Goal: Book appointment/travel/reservation

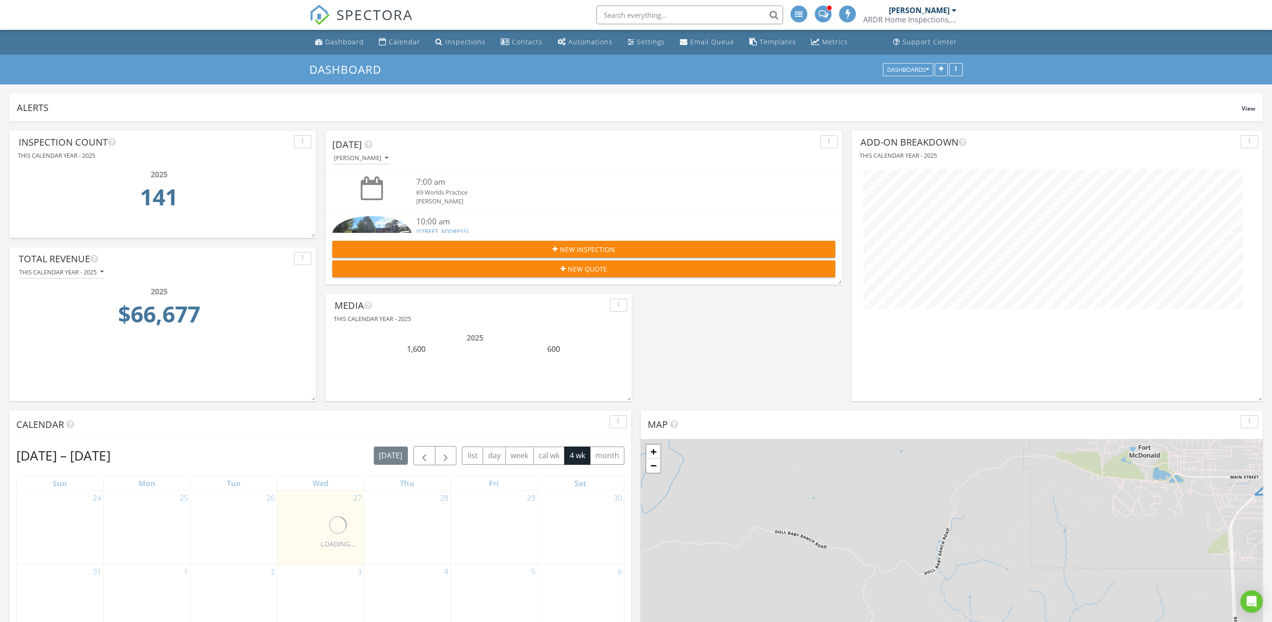
scroll to position [271, 412]
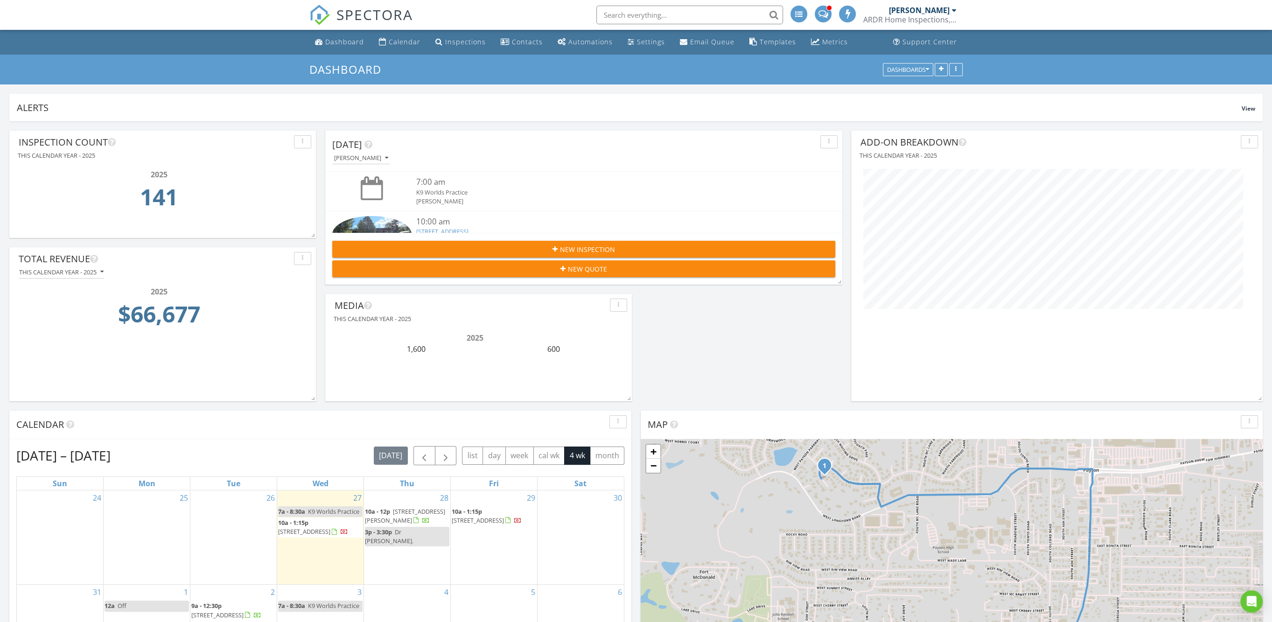
click at [821, 11] on span at bounding box center [823, 13] width 10 height 8
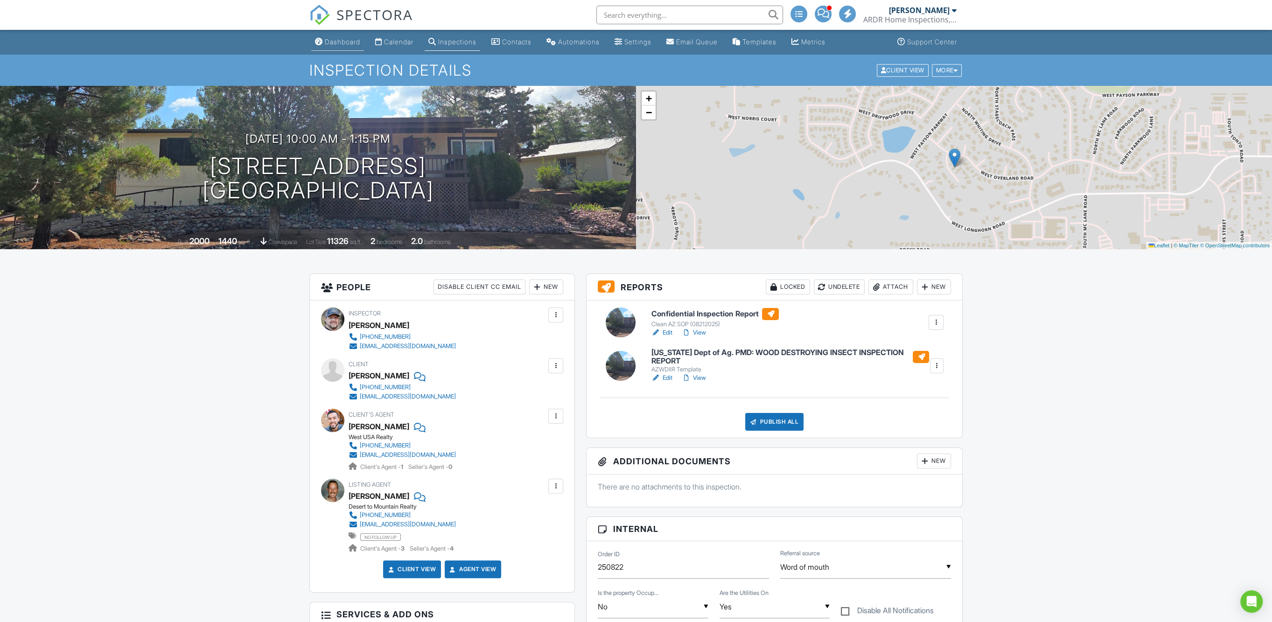
click at [347, 42] on div "Dashboard" at bounding box center [342, 42] width 35 height 8
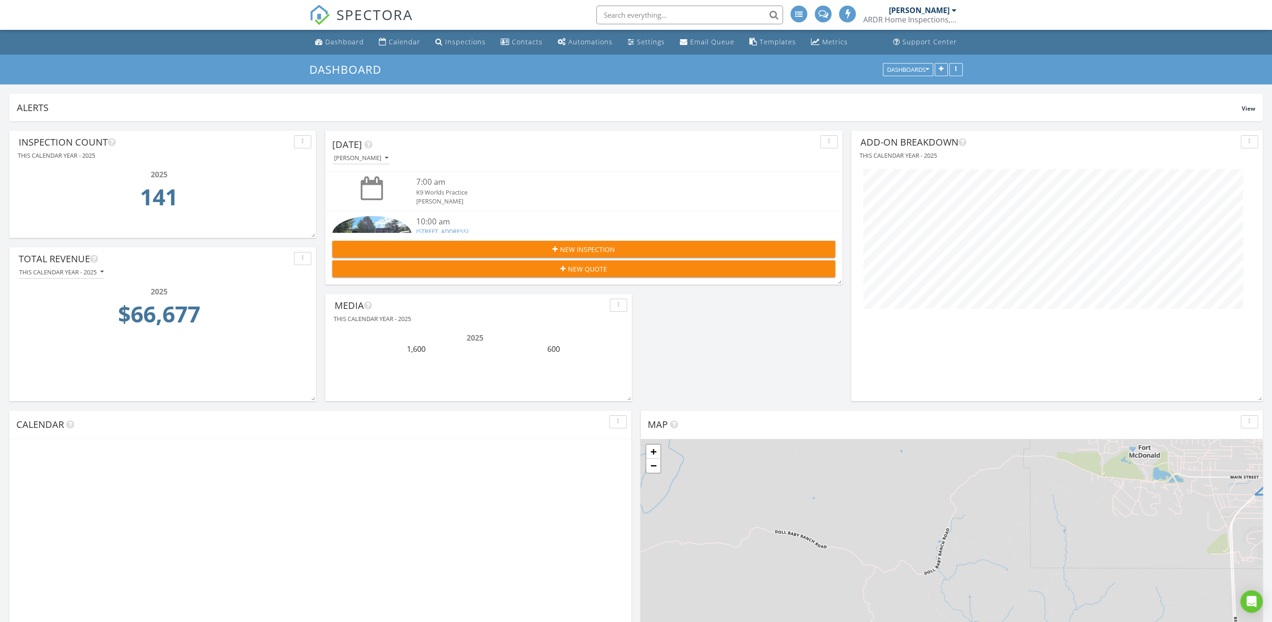
scroll to position [271, 412]
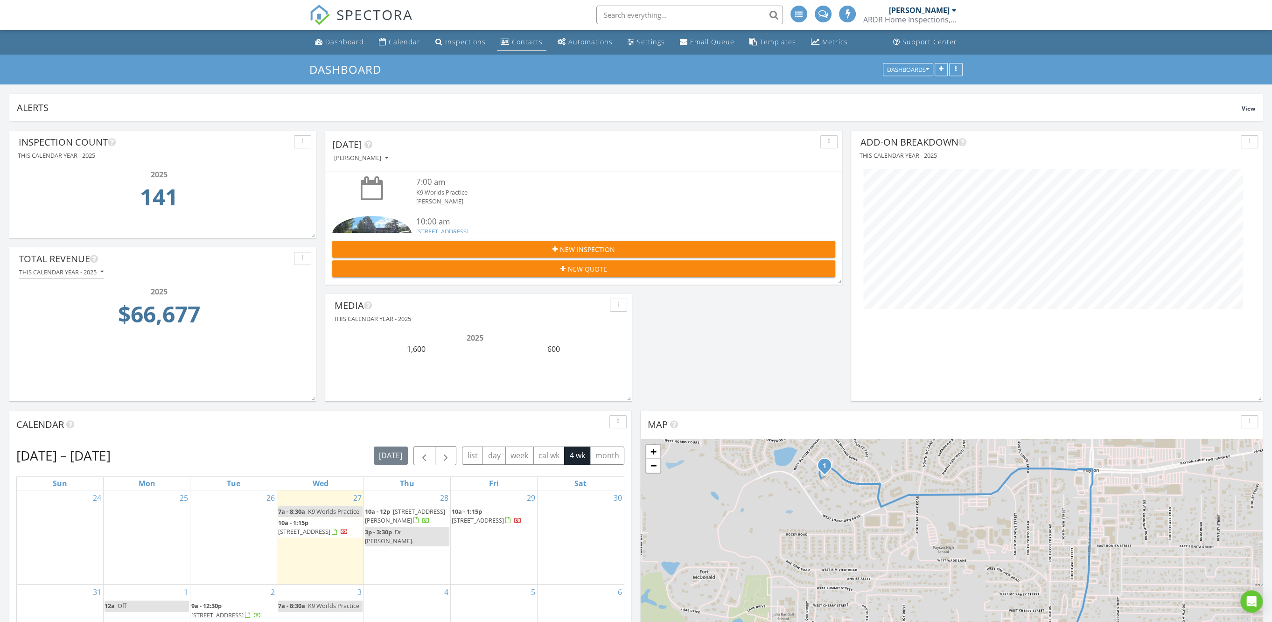
click at [523, 42] on div "Contacts" at bounding box center [527, 41] width 31 height 9
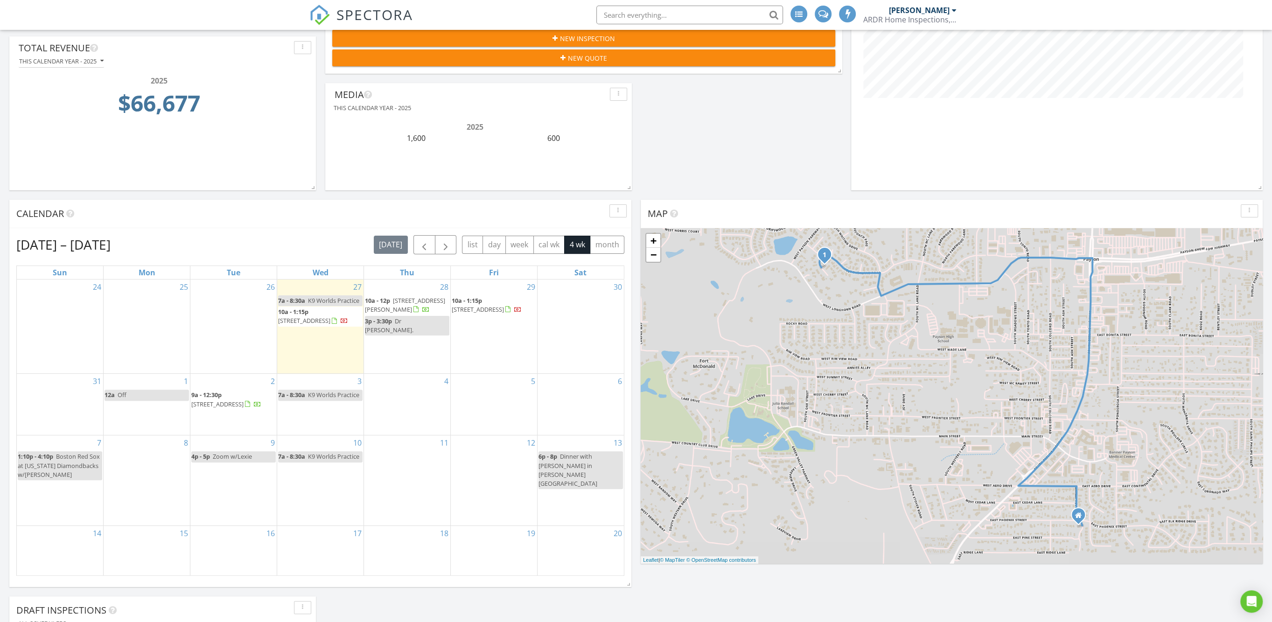
scroll to position [292, 0]
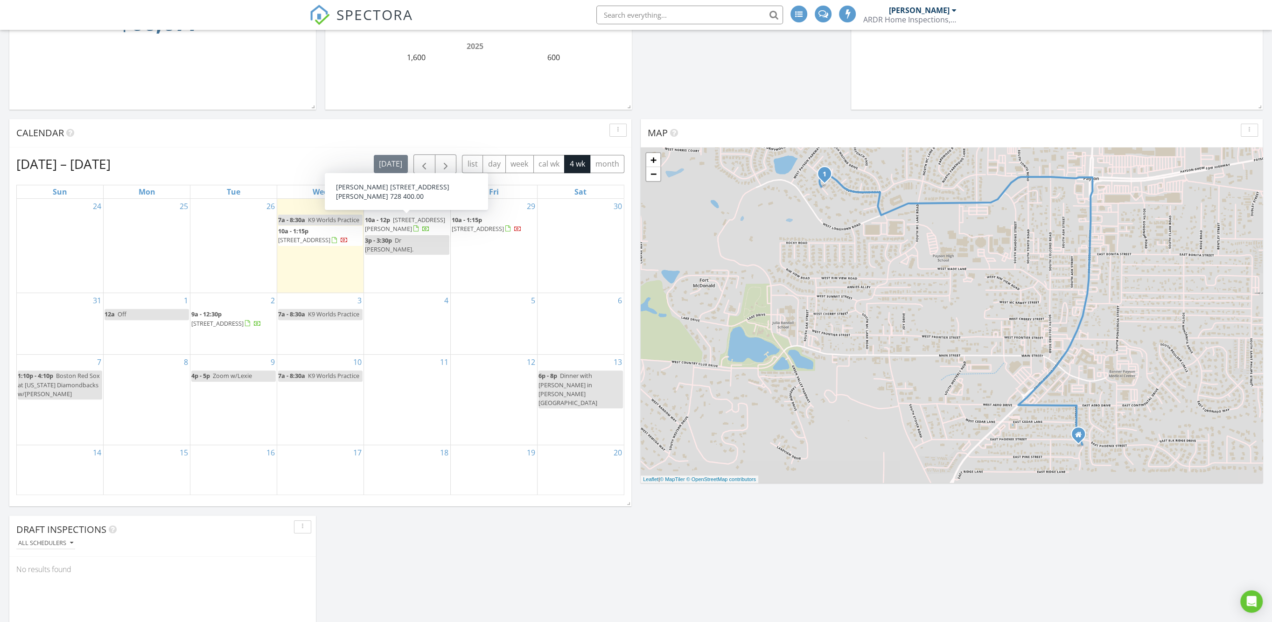
click at [405, 223] on span "3641 Stagecoach Rd , Heber-Overgaard 85928" at bounding box center [405, 224] width 80 height 17
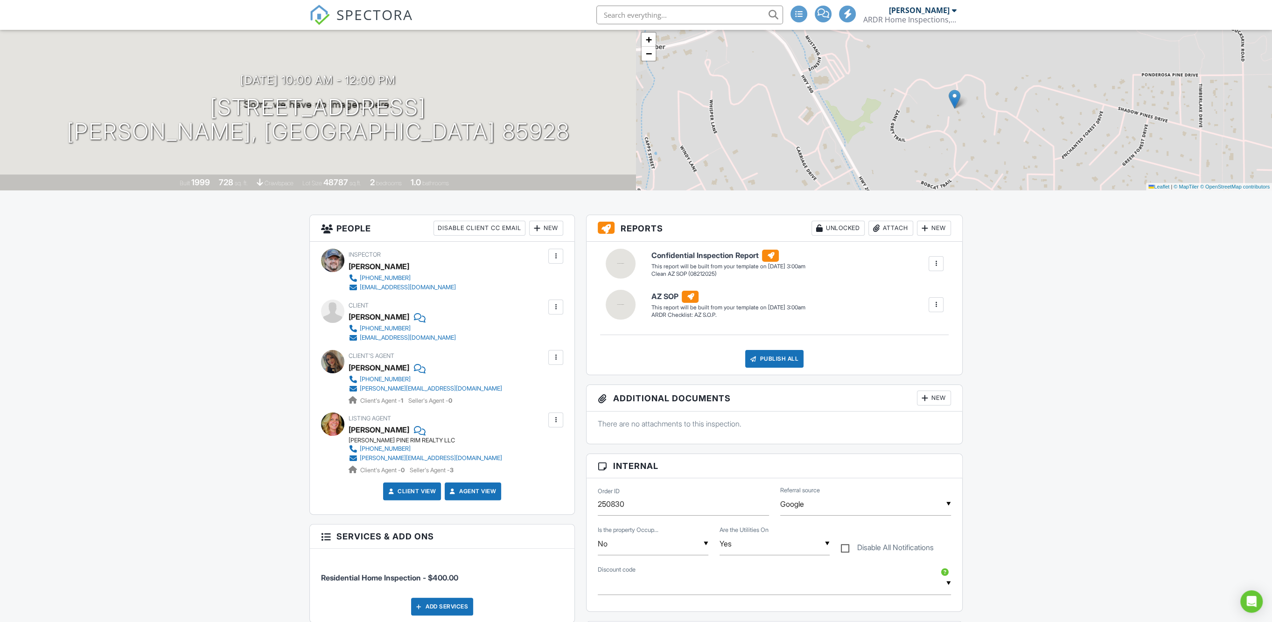
scroll to position [58, 0]
click at [936, 263] on div at bounding box center [935, 263] width 9 height 9
click at [917, 290] on div "Build Now" at bounding box center [916, 290] width 45 height 11
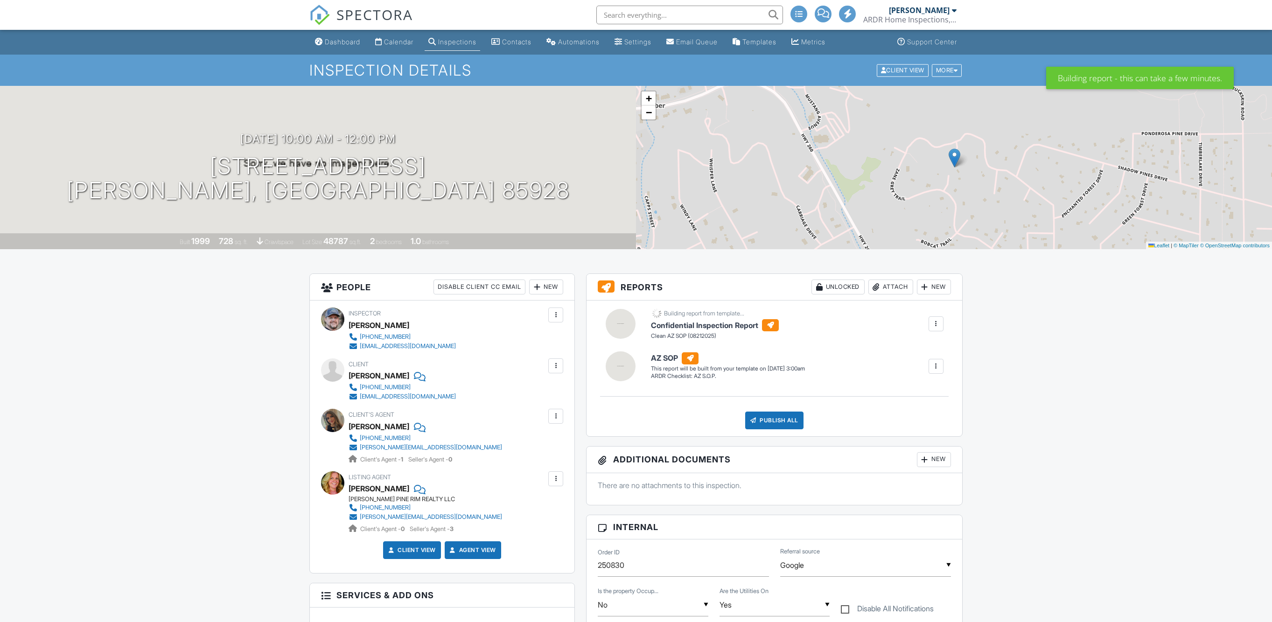
click at [936, 368] on div at bounding box center [935, 366] width 9 height 9
click at [919, 418] on div "Delete" at bounding box center [919, 416] width 20 height 10
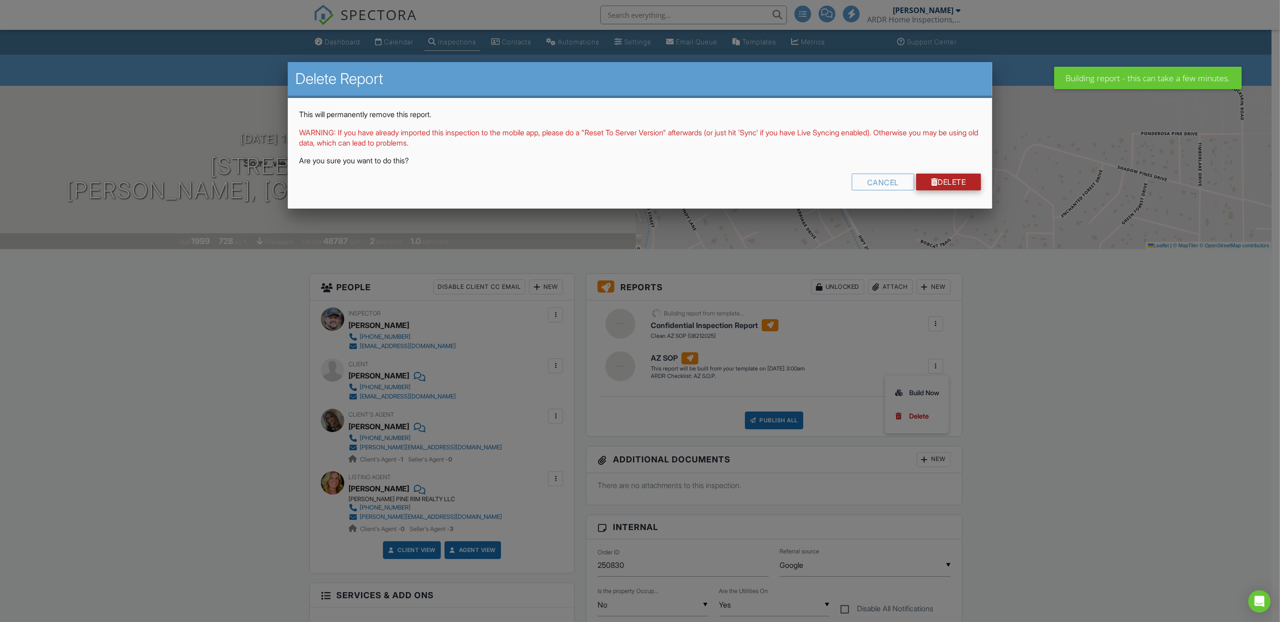
click at [941, 184] on link "Delete" at bounding box center [948, 182] width 65 height 17
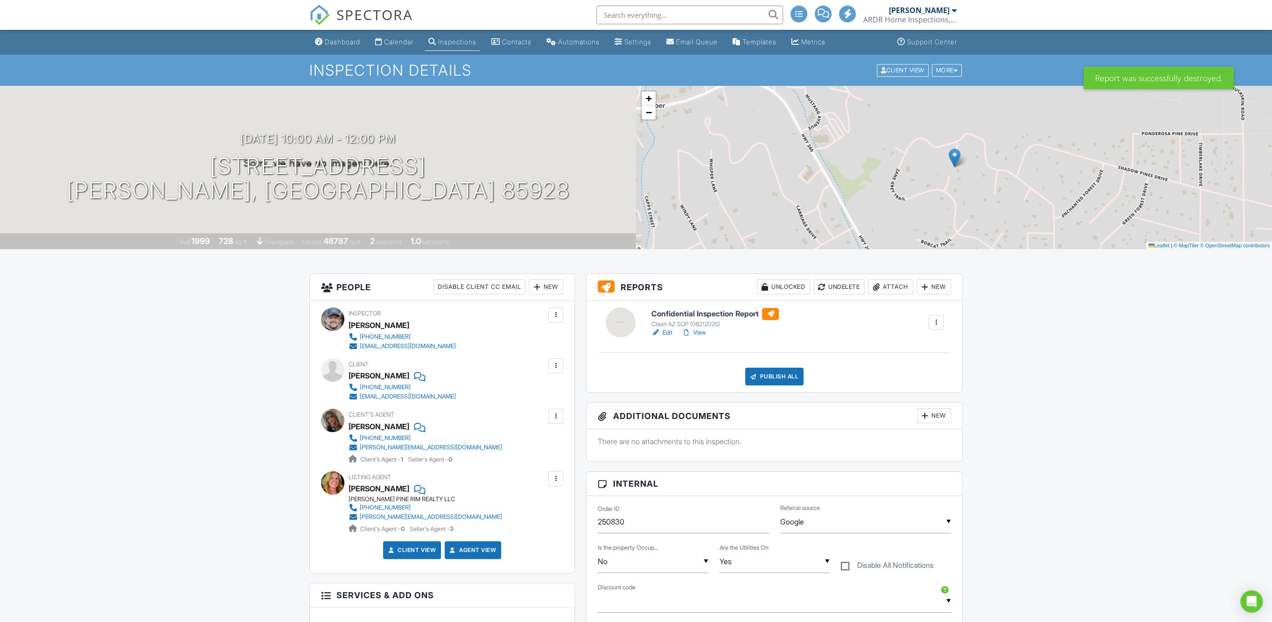
click at [350, 31] on link "SPECTORA" at bounding box center [361, 23] width 104 height 20
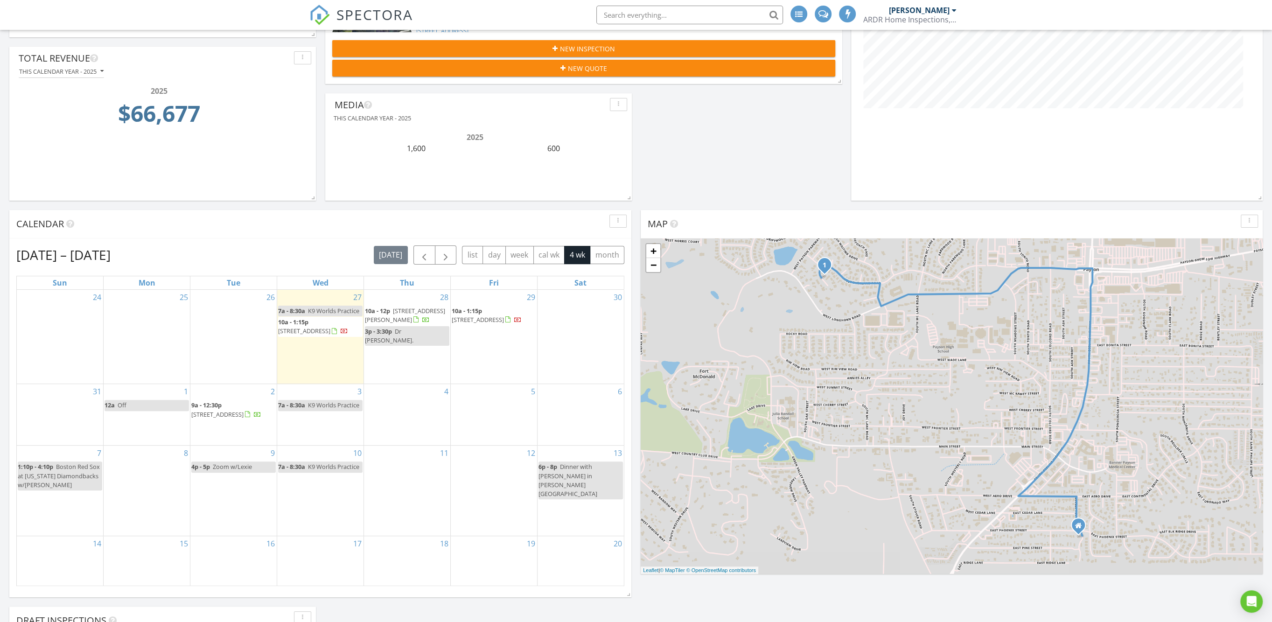
scroll to position [292, 0]
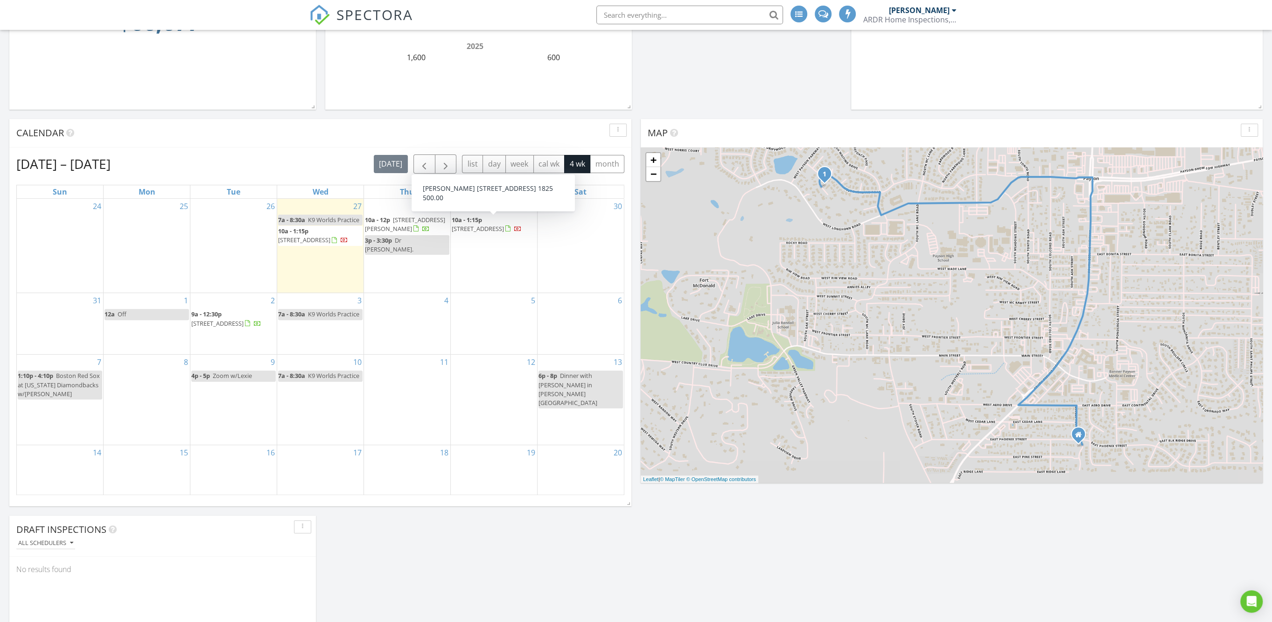
click at [398, 270] on div "28 10a - 12p [STREET_ADDRESS][PERSON_NAME] 3p - 3:30p Dr Appt." at bounding box center [407, 246] width 86 height 94
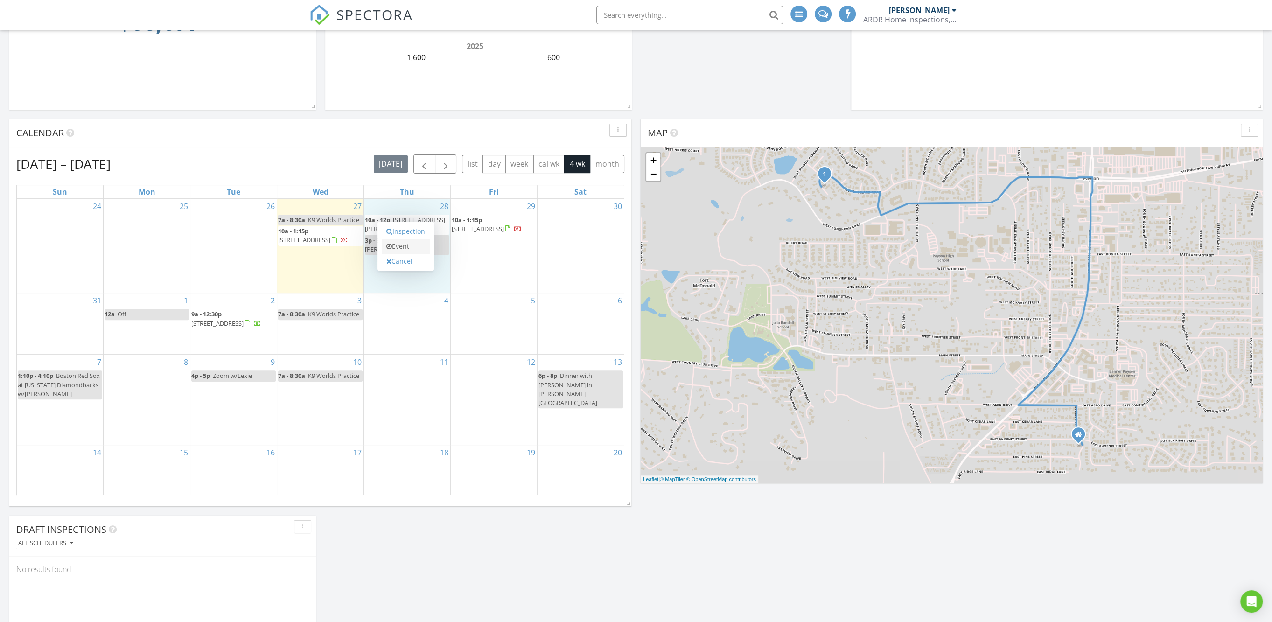
click at [401, 245] on link "Event" at bounding box center [406, 246] width 48 height 15
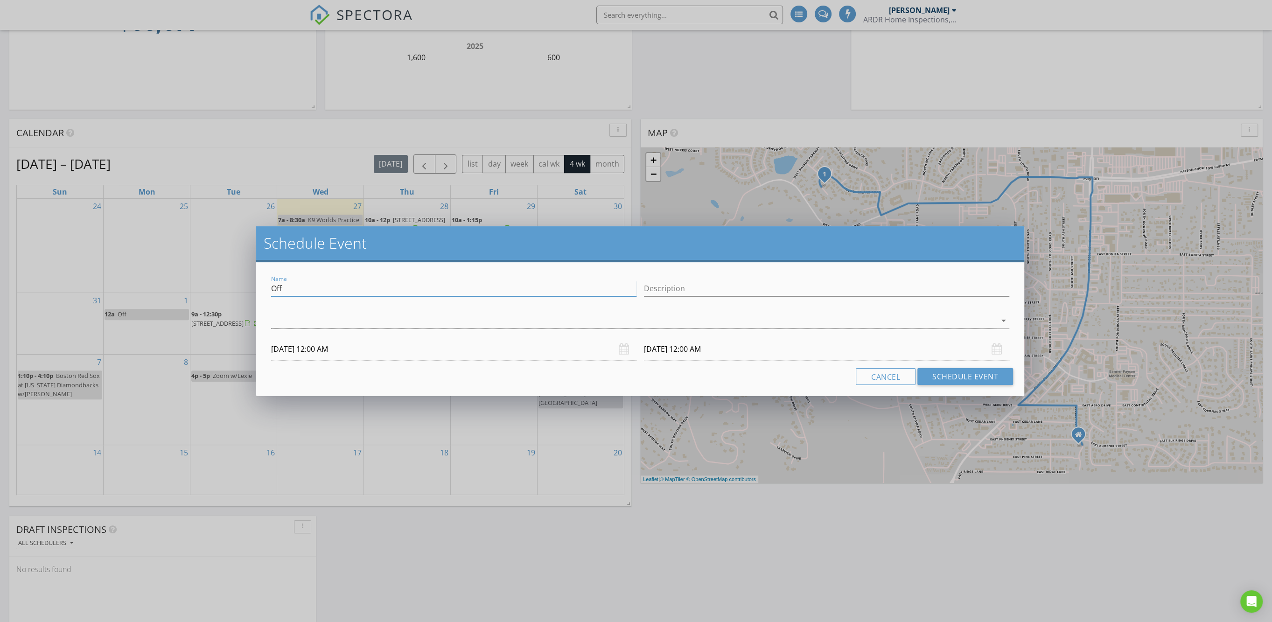
drag, startPoint x: 301, startPoint y: 286, endPoint x: 261, endPoint y: 288, distance: 40.2
click at [261, 288] on div "Name Off Description arrow_drop_down [DATE] 12:00 AM [DATE] 12:00 AM Cancel Sch…" at bounding box center [640, 329] width 768 height 134
type input "804 N Wilderness, Floorplan"
click at [337, 315] on div at bounding box center [633, 320] width 725 height 15
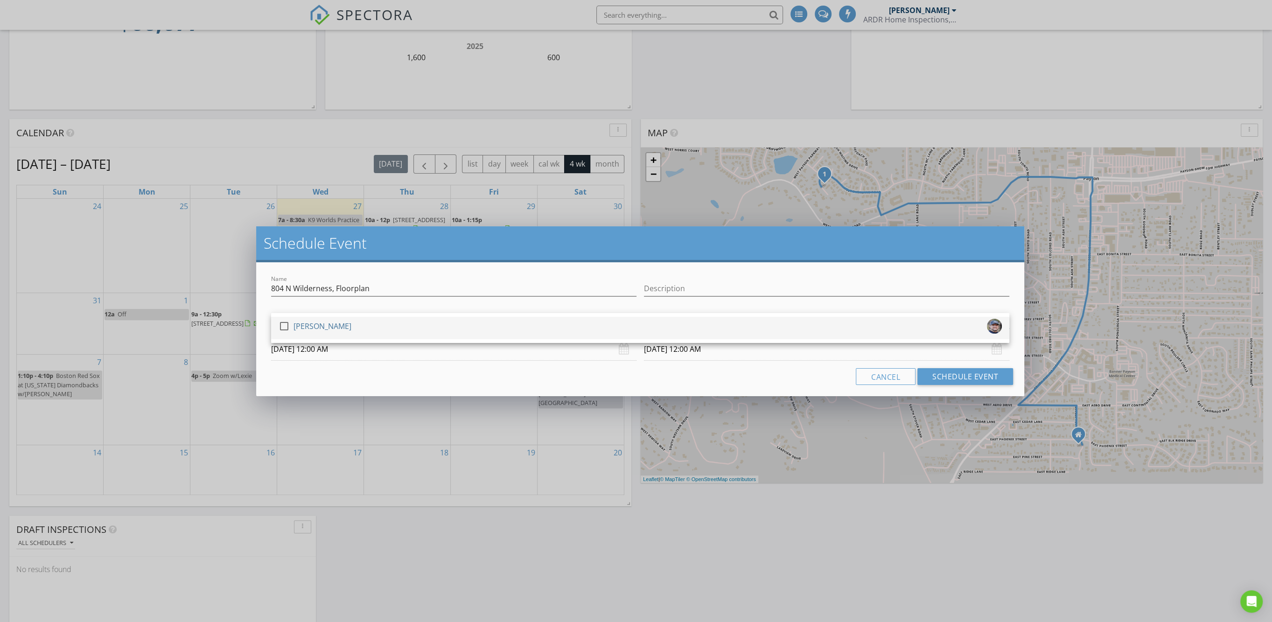
click at [282, 326] on div at bounding box center [284, 326] width 16 height 16
click at [397, 349] on input "[DATE] 12:00 AM" at bounding box center [453, 349] width 365 height 23
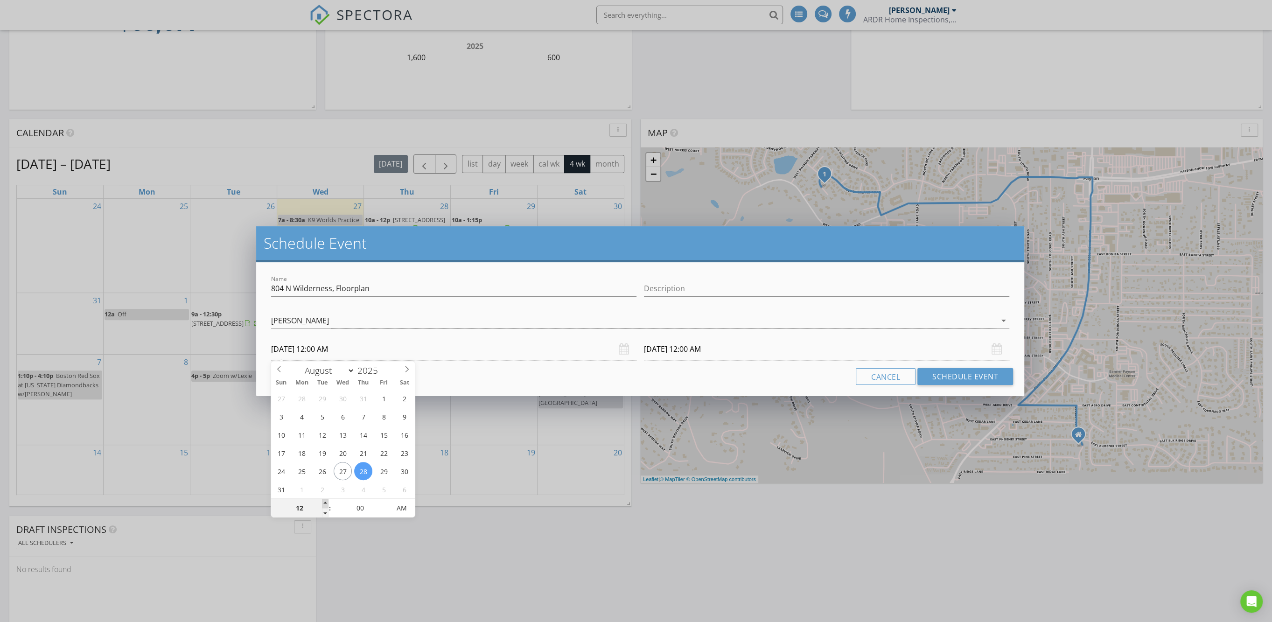
type input "01"
type input "[DATE] 1:00 AM"
click at [325, 503] on span at bounding box center [325, 503] width 7 height 9
type input "02"
type input "[DATE] 2:00 AM"
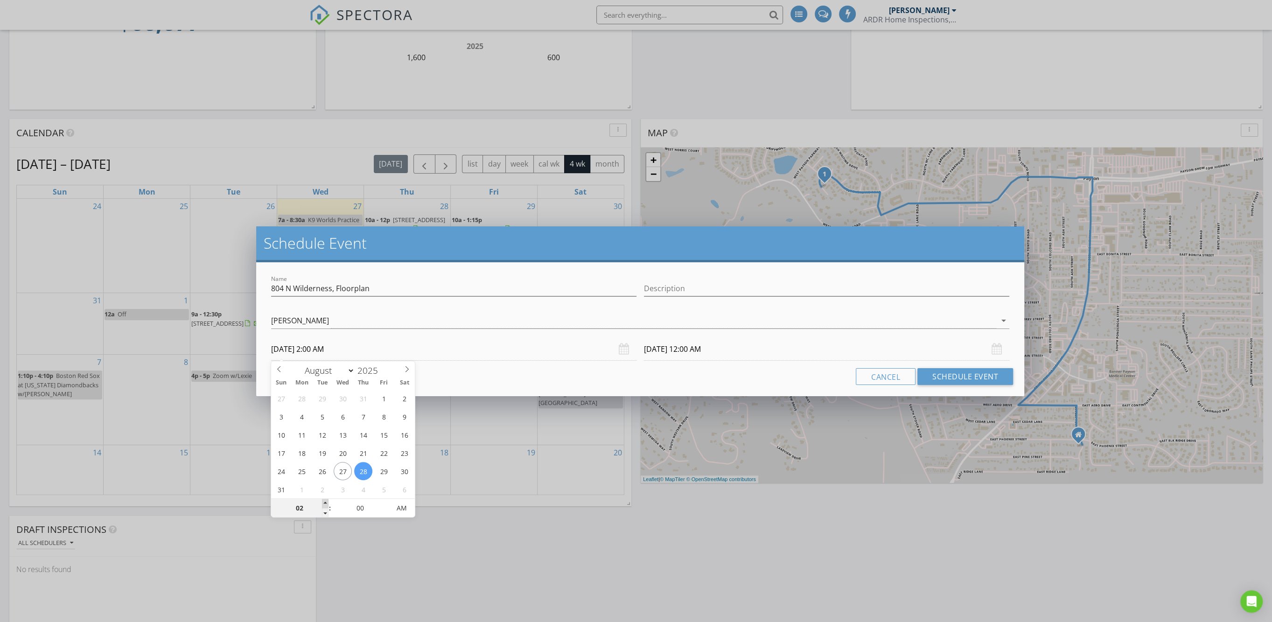
click at [325, 503] on span at bounding box center [325, 503] width 7 height 9
type input "02"
type input "[DATE] 2:00 AM"
type input "[DATE] 2:00 PM"
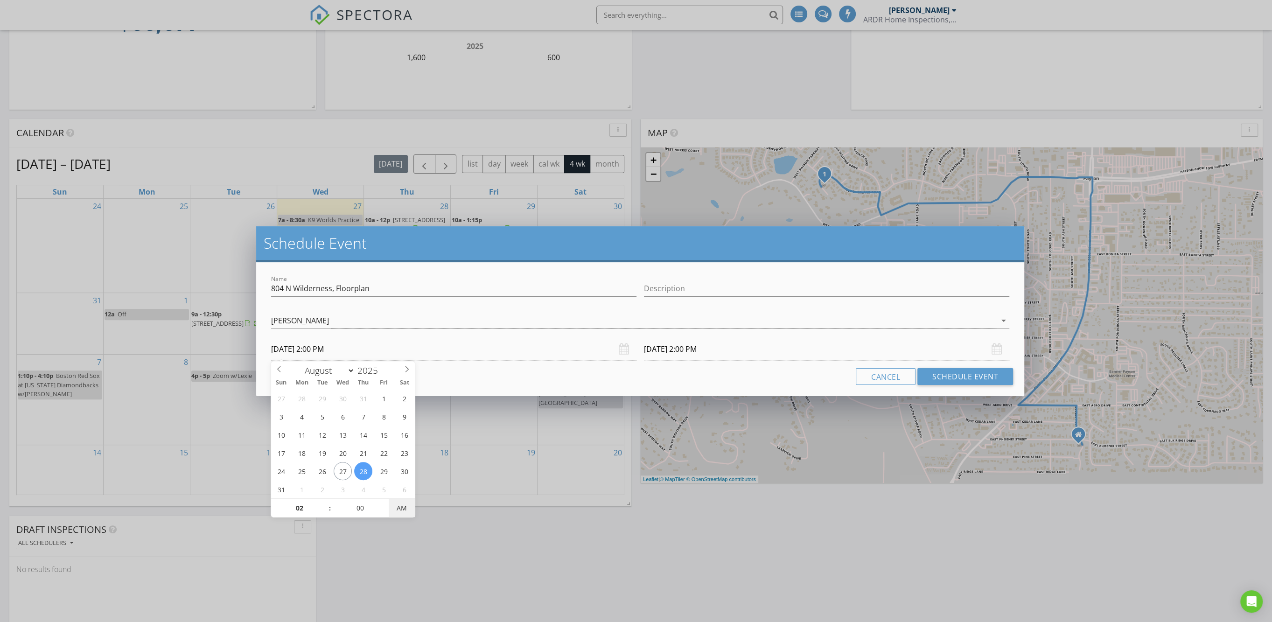
click at [403, 505] on span "AM" at bounding box center [402, 508] width 26 height 19
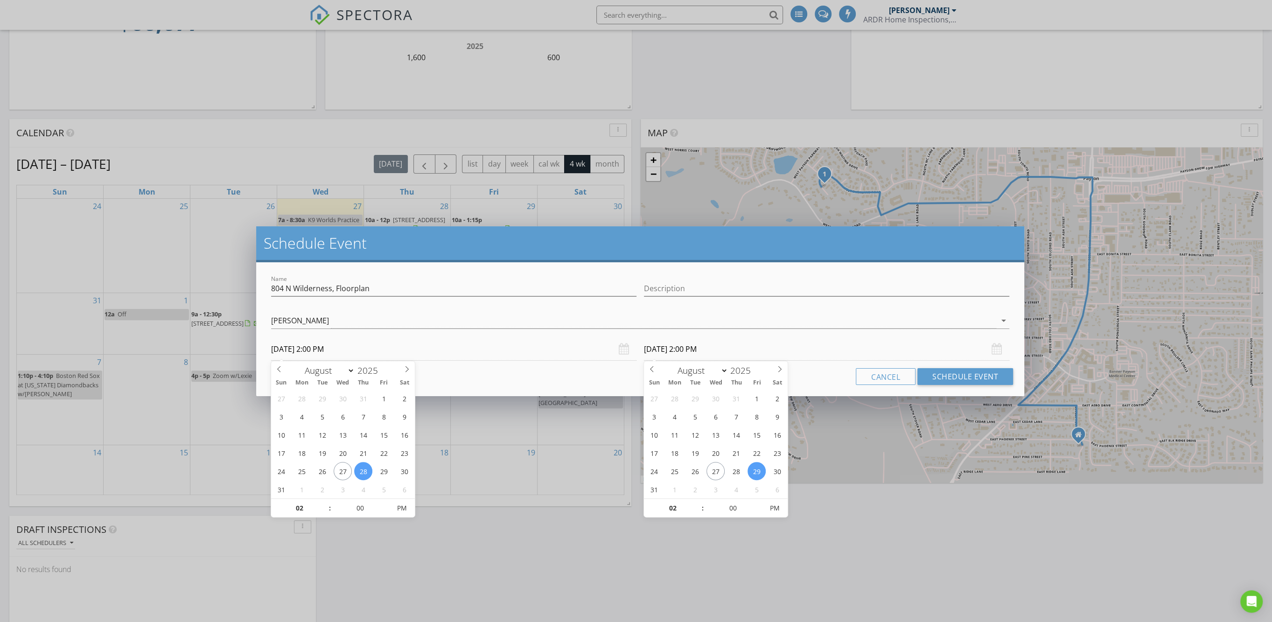
click at [675, 351] on input "[DATE] 2:00 PM" at bounding box center [826, 349] width 365 height 23
type input "03"
type input "[DATE] 3:00 PM"
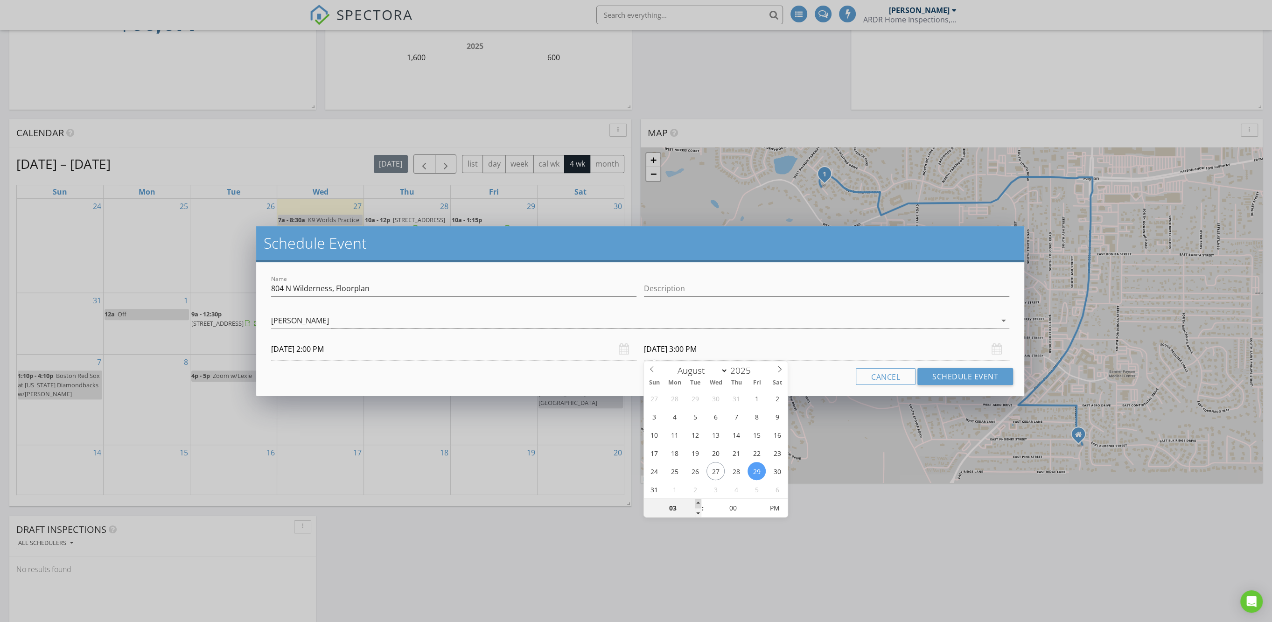
click at [698, 502] on span at bounding box center [698, 503] width 7 height 9
type input "02"
type input "[DATE] 2:00 PM"
click at [700, 515] on span at bounding box center [698, 512] width 7 height 9
type input "01"
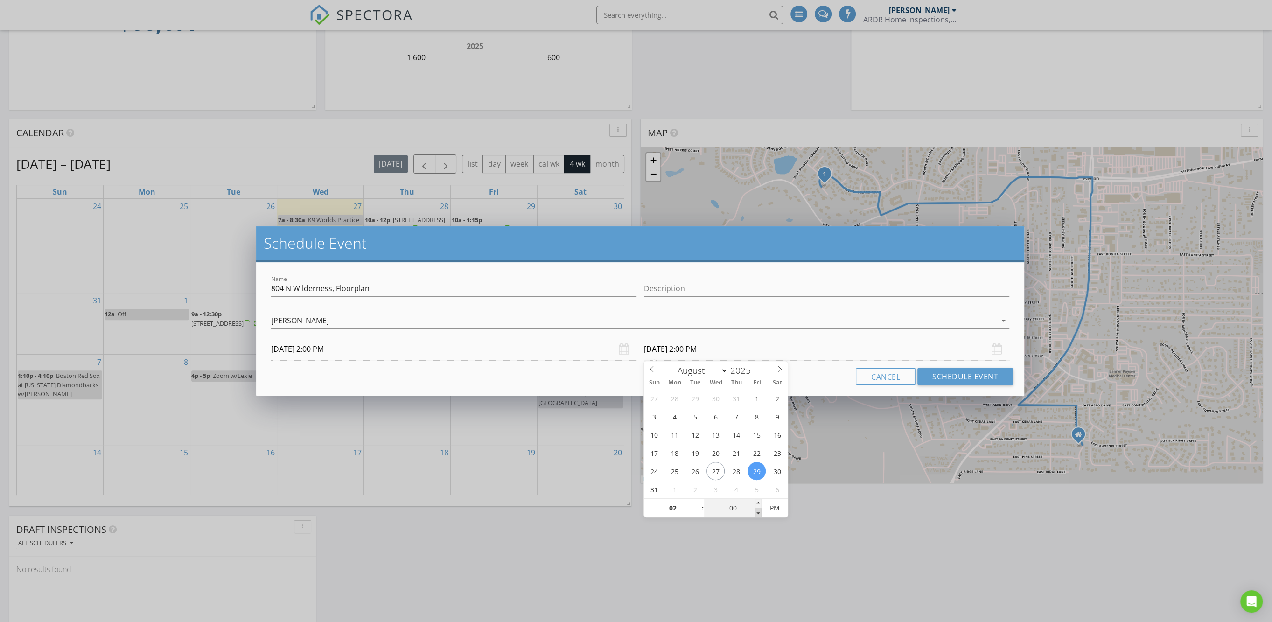
type input "55"
type input "[DATE] 1:55 PM"
click at [759, 513] on span at bounding box center [758, 512] width 7 height 9
type input "50"
type input "[DATE] 1:50 PM"
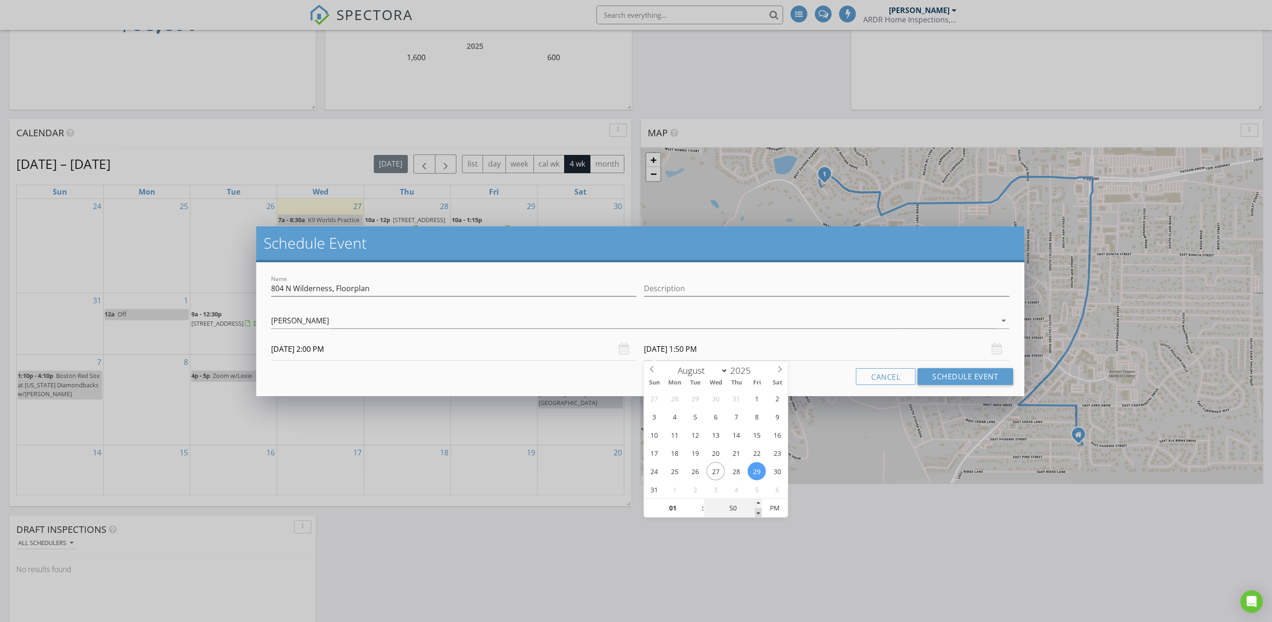
click at [759, 512] on span at bounding box center [758, 512] width 7 height 9
type input "45"
type input "[DATE] 1:45 PM"
click at [759, 512] on span at bounding box center [758, 512] width 7 height 9
type input "02"
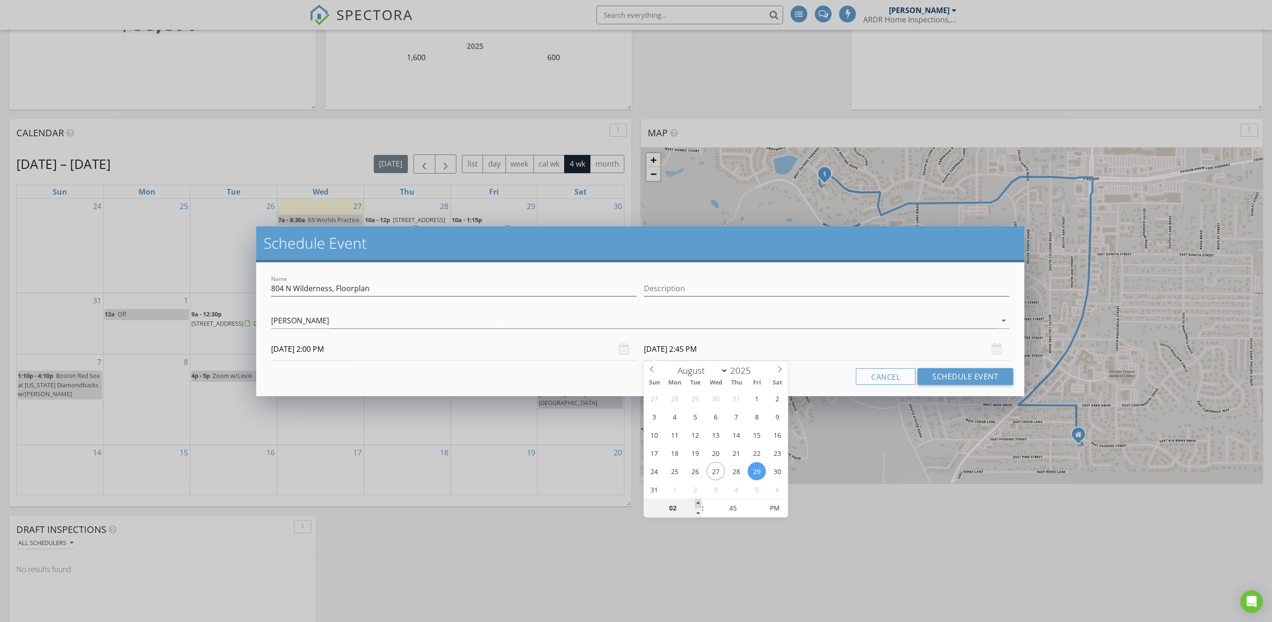
click at [698, 504] on span at bounding box center [698, 503] width 7 height 9
type input "[DATE] 2:45 PM"
click at [971, 375] on button "Schedule Event" at bounding box center [965, 376] width 96 height 17
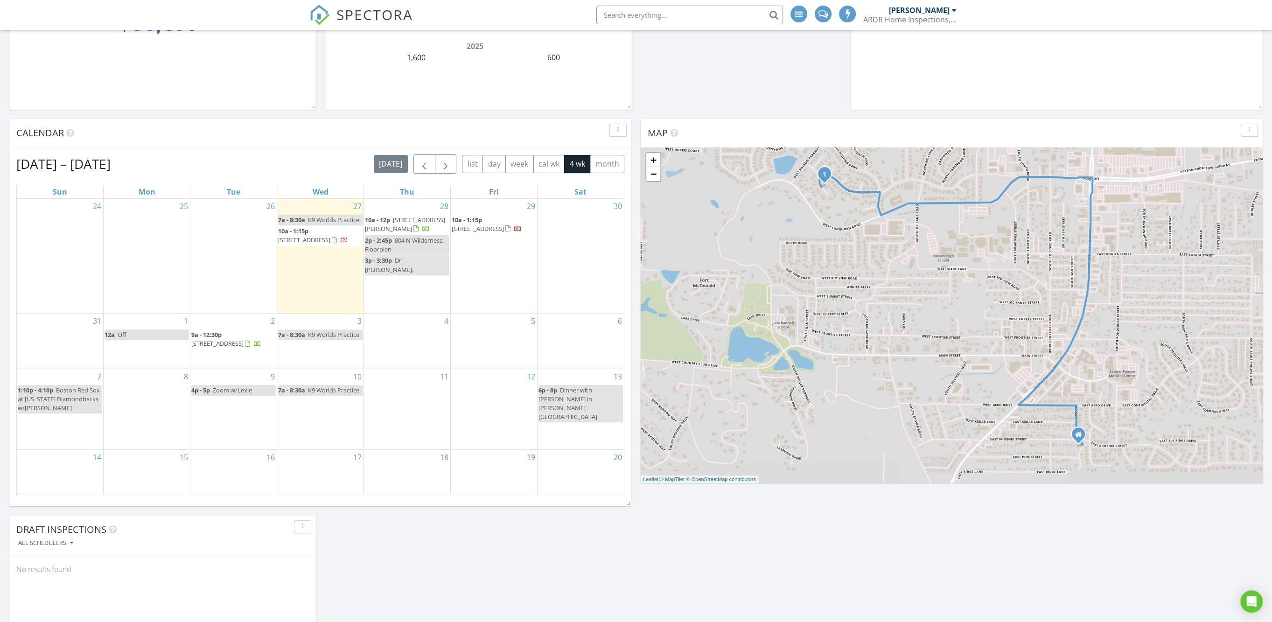
click at [371, 294] on div "28 10a - 12p [STREET_ADDRESS][PERSON_NAME] 2p - 2:45p [GEOGRAPHIC_DATA], Floorp…" at bounding box center [407, 256] width 86 height 114
click at [408, 269] on link "Event" at bounding box center [406, 270] width 48 height 15
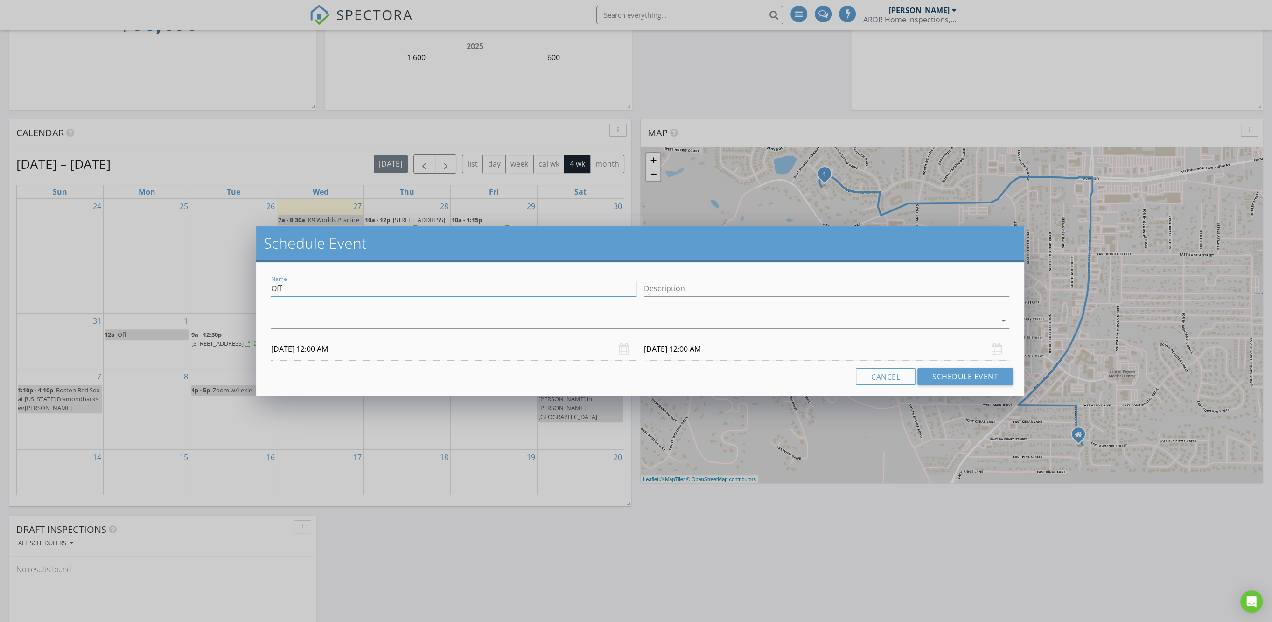
drag, startPoint x: 303, startPoint y: 289, endPoint x: 257, endPoint y: 285, distance: 46.0
click at [257, 285] on div "Name Off Description arrow_drop_down [DATE] 12:00 AM [DATE] 12:00 AM Cancel Sch…" at bounding box center [640, 329] width 768 height 134
type input "[STREET_ADDRESS]"
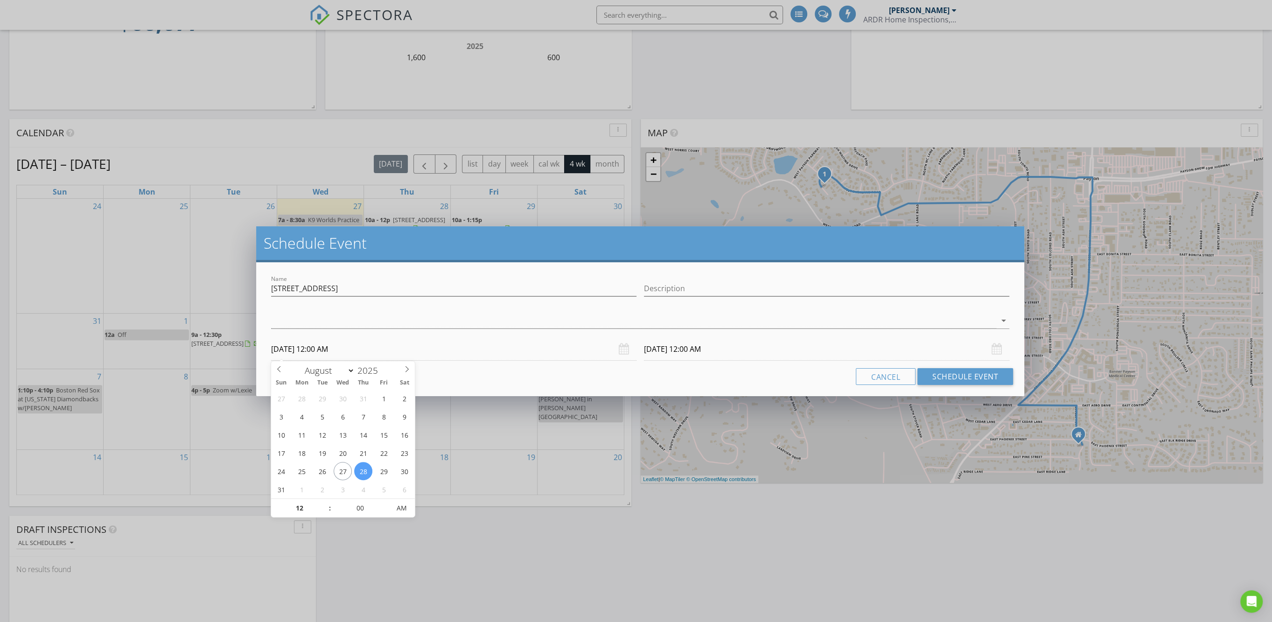
click at [326, 351] on input "[DATE] 12:00 AM" at bounding box center [453, 349] width 365 height 23
type input "01"
type input "[DATE] 1:00 AM"
click at [326, 505] on span at bounding box center [325, 503] width 7 height 9
type input "02"
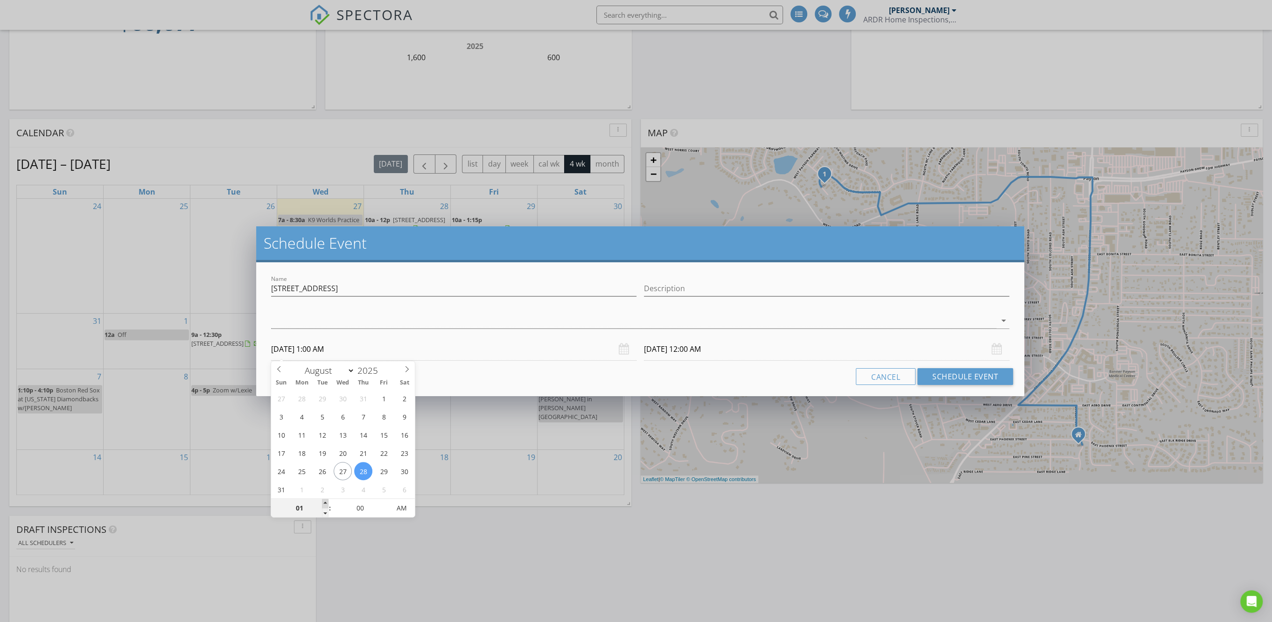
type input "[DATE] 2:00 AM"
click at [327, 505] on span at bounding box center [325, 503] width 7 height 9
type input "03"
type input "[DATE] 3:00 AM"
click at [327, 505] on span at bounding box center [325, 503] width 7 height 9
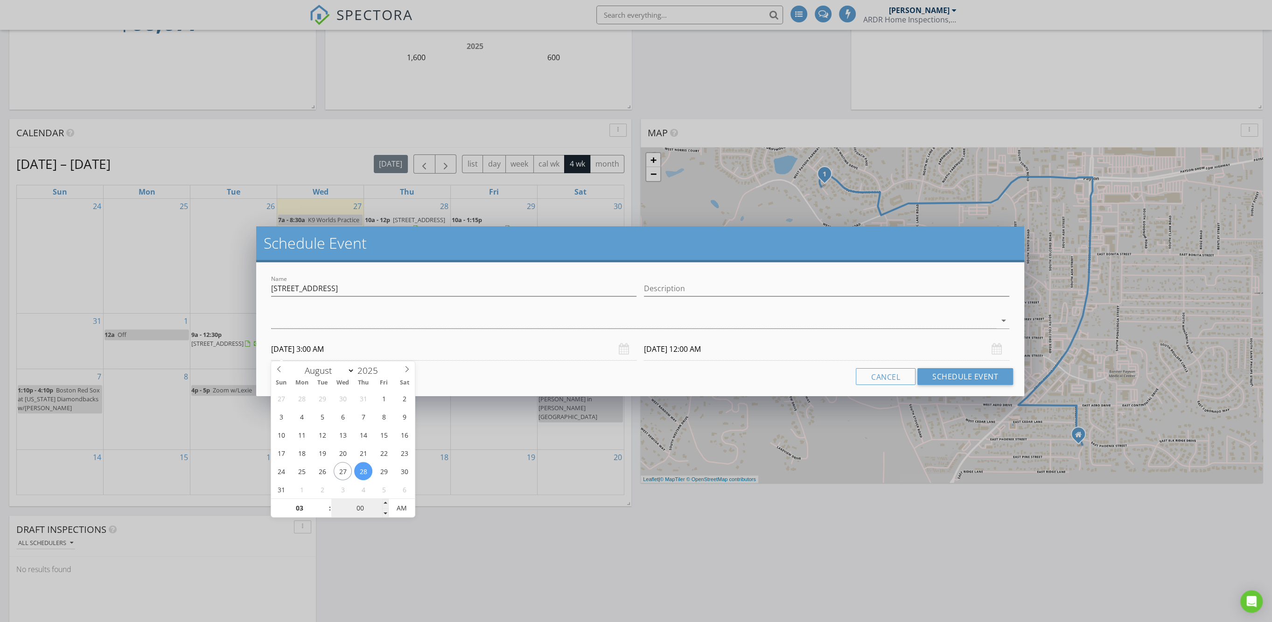
type input "[DATE] 3:00 AM"
type input "04"
type input "[DATE] 4:00 AM"
click at [322, 502] on span at bounding box center [325, 503] width 7 height 9
type input "[DATE] 4:00 AM"
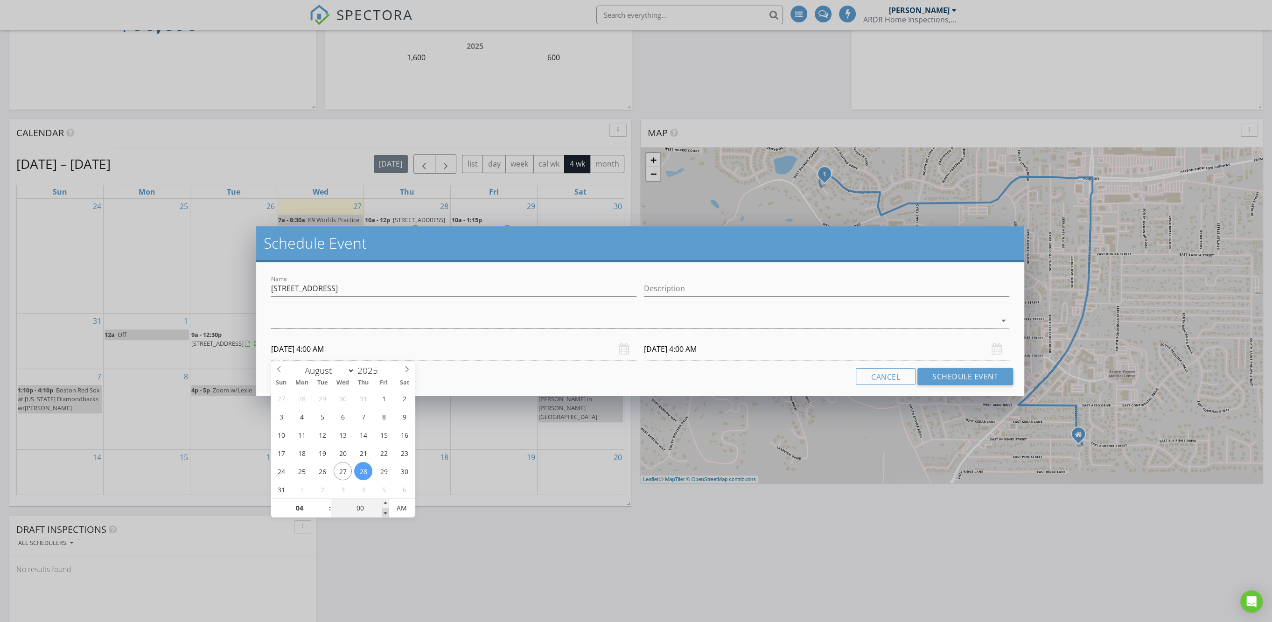
type input "03"
type input "55"
type input "[DATE] 3:55 AM"
click at [386, 513] on span at bounding box center [385, 512] width 7 height 9
type input "[DATE] 3:55 AM"
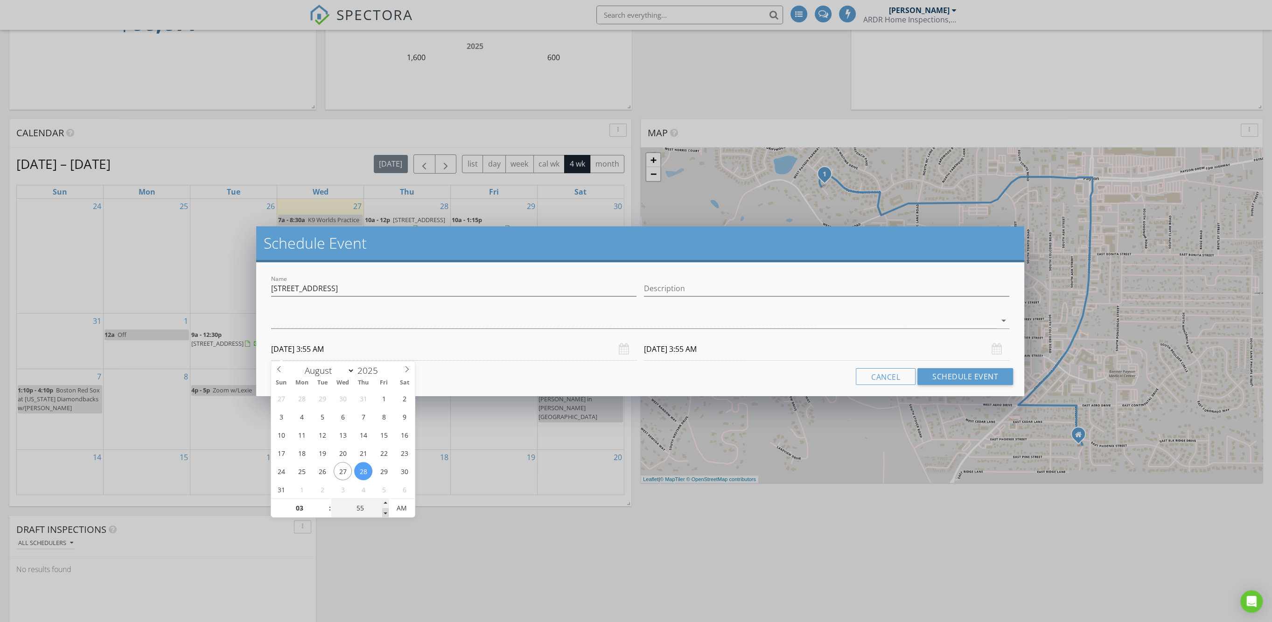
type input "50"
type input "[DATE] 3:50 AM"
click at [384, 512] on span at bounding box center [385, 512] width 7 height 9
type input "45"
type input "[DATE] 3:45 AM"
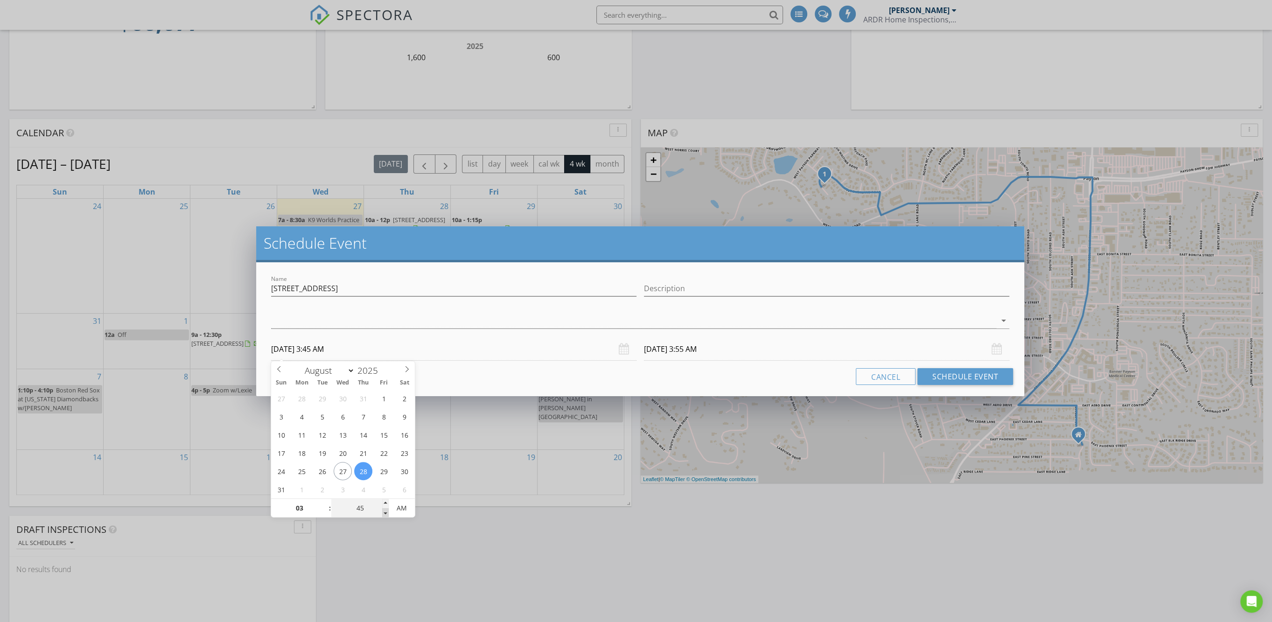
click at [384, 512] on span at bounding box center [385, 512] width 7 height 9
type input "45"
type input "[DATE] 3:45 AM"
type input "[DATE] 3:45 PM"
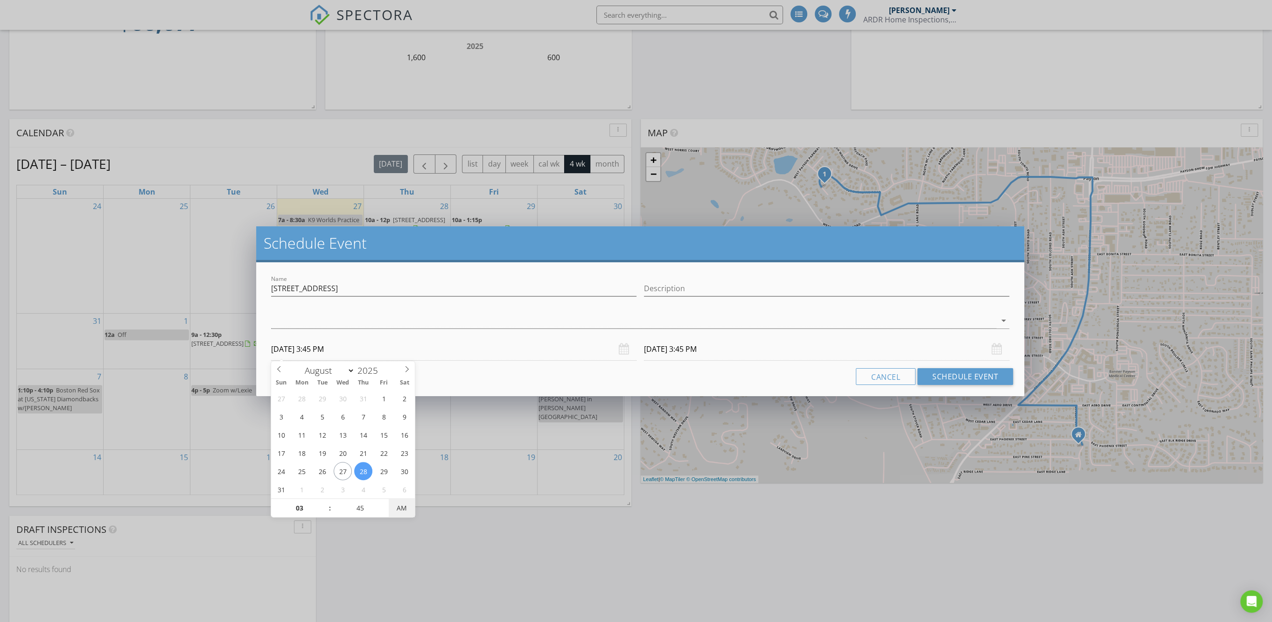
click at [404, 509] on span "AM" at bounding box center [402, 508] width 26 height 19
click at [689, 355] on input "[DATE] 3:45 PM" at bounding box center [826, 349] width 365 height 23
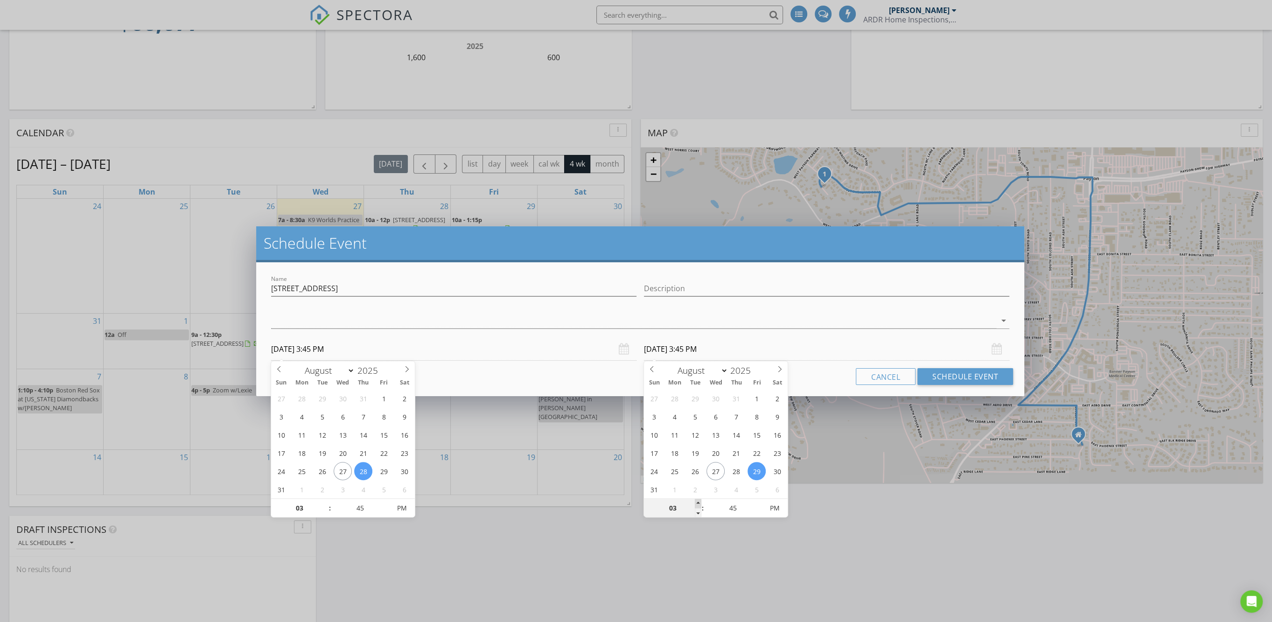
type input "04"
type input "[DATE] 4:45 PM"
click at [698, 502] on span at bounding box center [698, 503] width 7 height 9
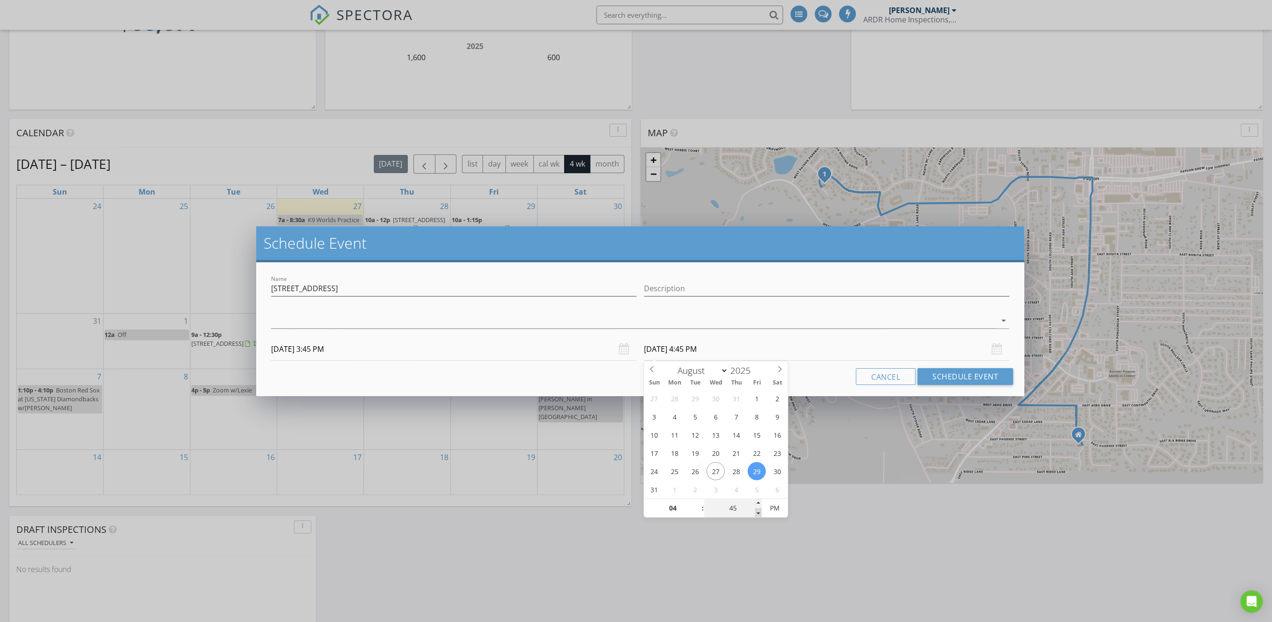
type input "40"
type input "[DATE] 4:40 PM"
click at [758, 512] on span at bounding box center [758, 512] width 7 height 9
type input "35"
type input "[DATE] 4:35 PM"
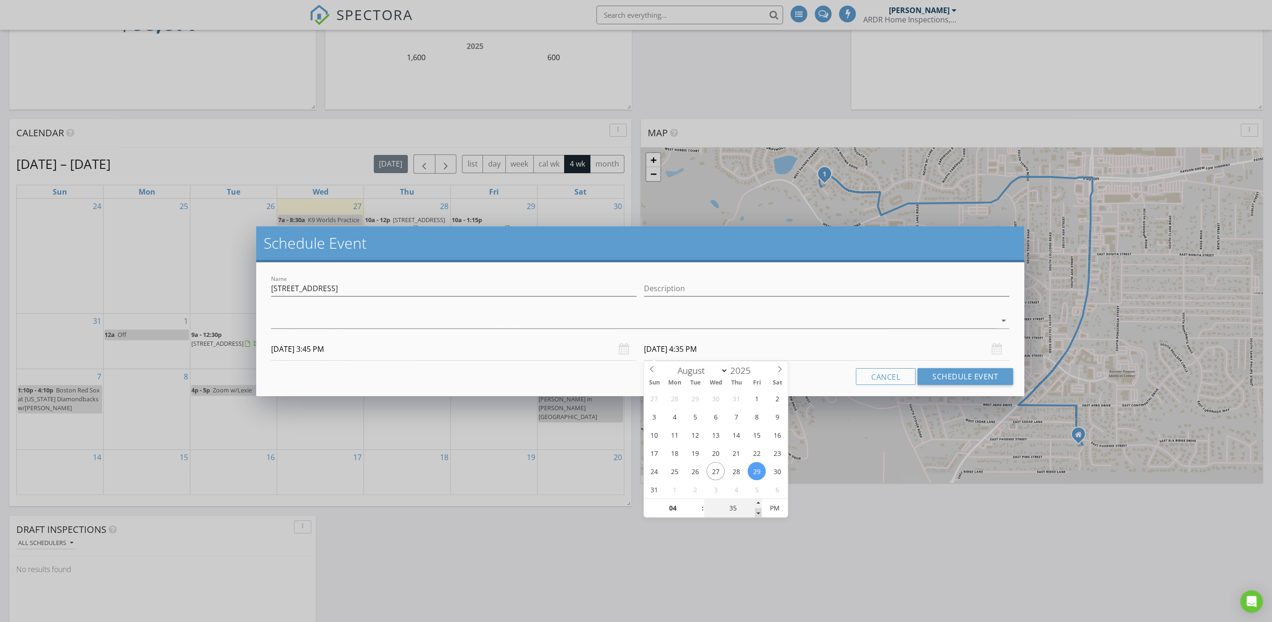
click at [758, 512] on span at bounding box center [758, 512] width 7 height 9
type input "30"
type input "[DATE] 4:30 PM"
click at [758, 512] on span at bounding box center [758, 512] width 7 height 9
type input "25"
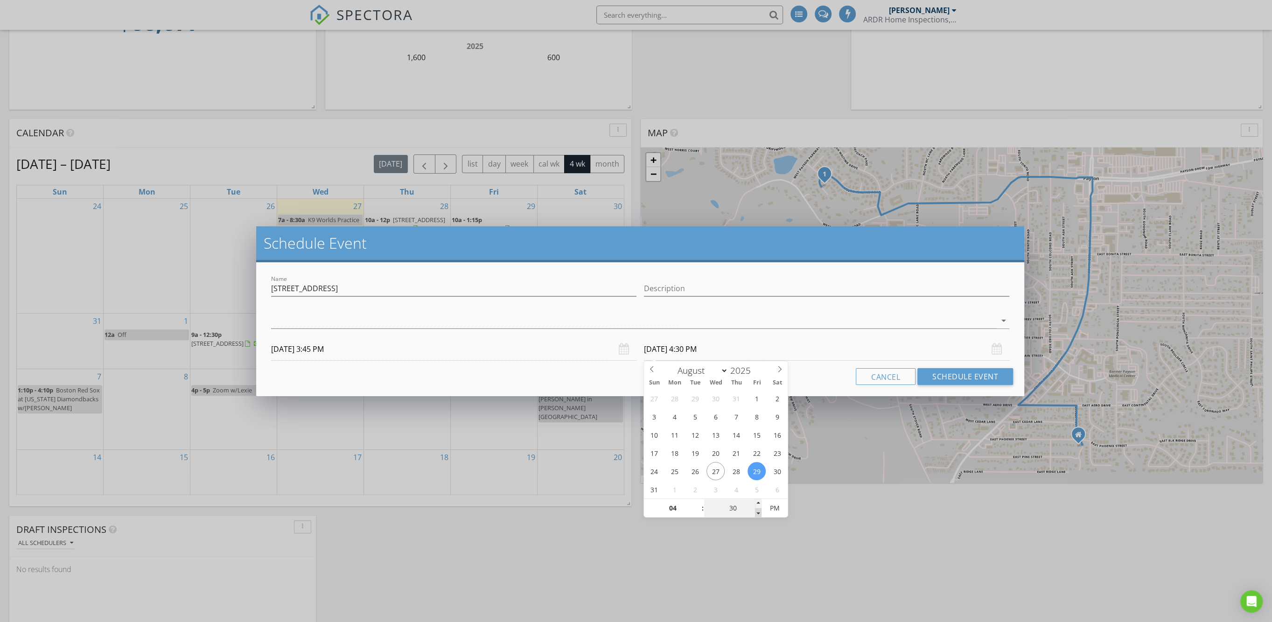
type input "[DATE] 4:25 PM"
click at [758, 512] on span at bounding box center [758, 512] width 7 height 9
type input "20"
type input "[DATE] 4:20 PM"
click at [758, 513] on span at bounding box center [758, 512] width 7 height 9
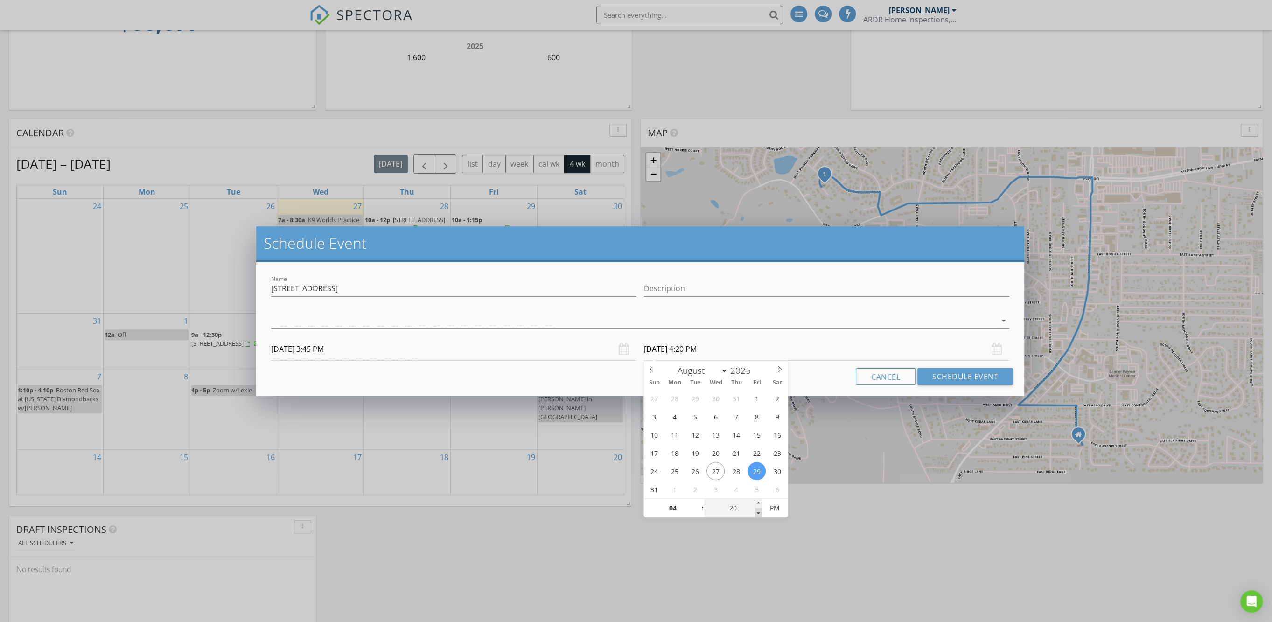
type input "15"
click at [758, 513] on span at bounding box center [758, 512] width 7 height 9
click at [775, 511] on span "PM" at bounding box center [774, 508] width 26 height 19
type input "[DATE] 4:15 PM"
click at [775, 511] on span "AM" at bounding box center [774, 508] width 26 height 19
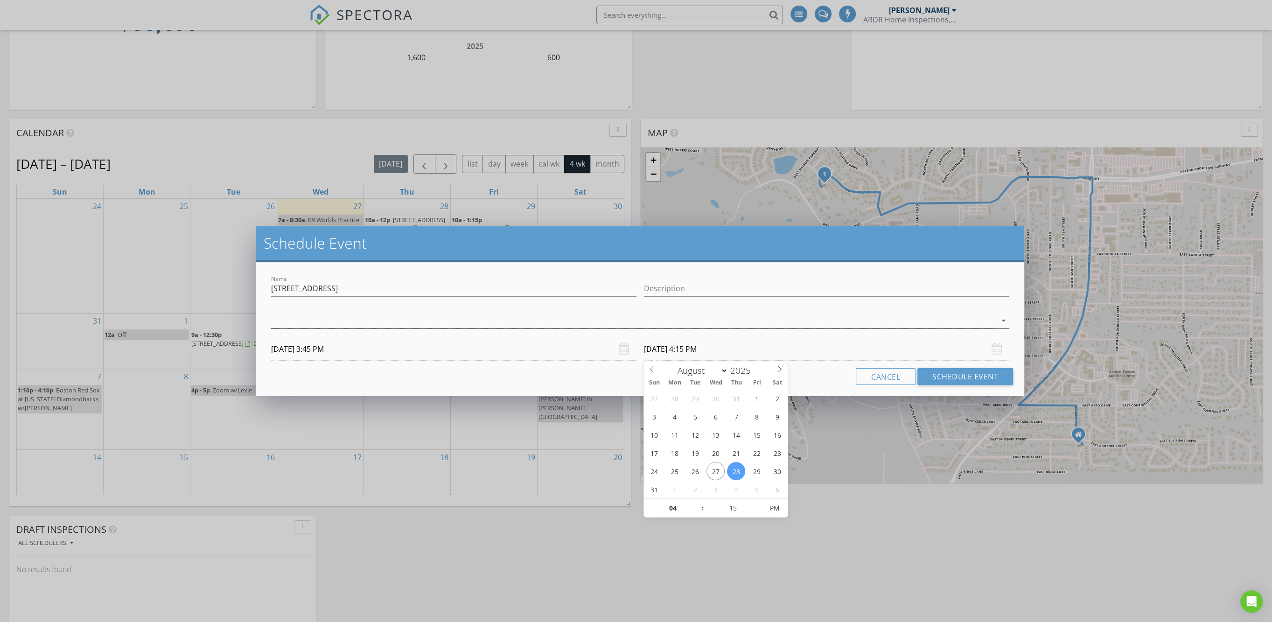
click at [458, 320] on div at bounding box center [633, 320] width 725 height 15
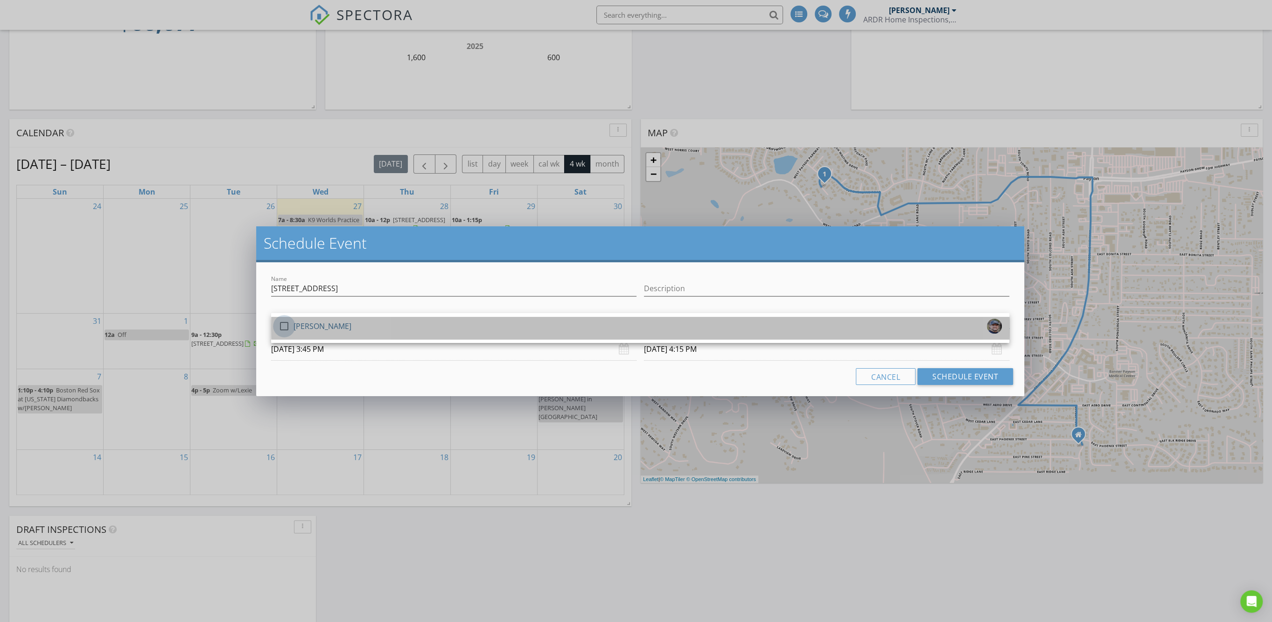
click at [281, 321] on div at bounding box center [284, 326] width 16 height 16
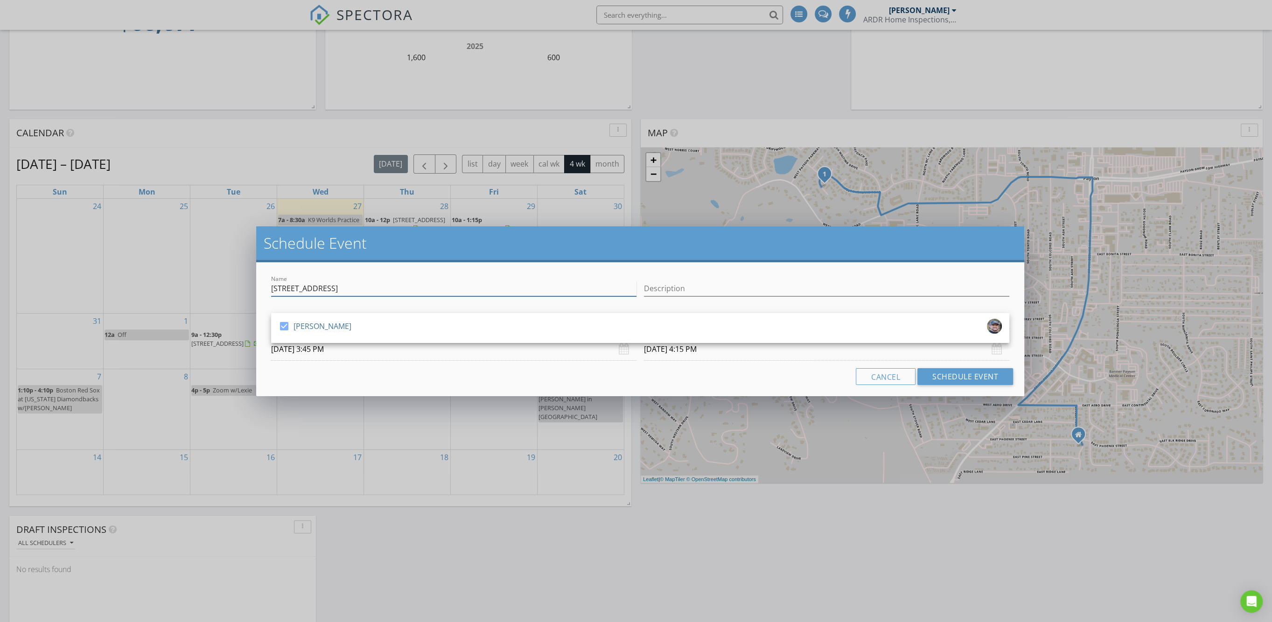
click at [329, 287] on input "[STREET_ADDRESS]" at bounding box center [453, 288] width 365 height 15
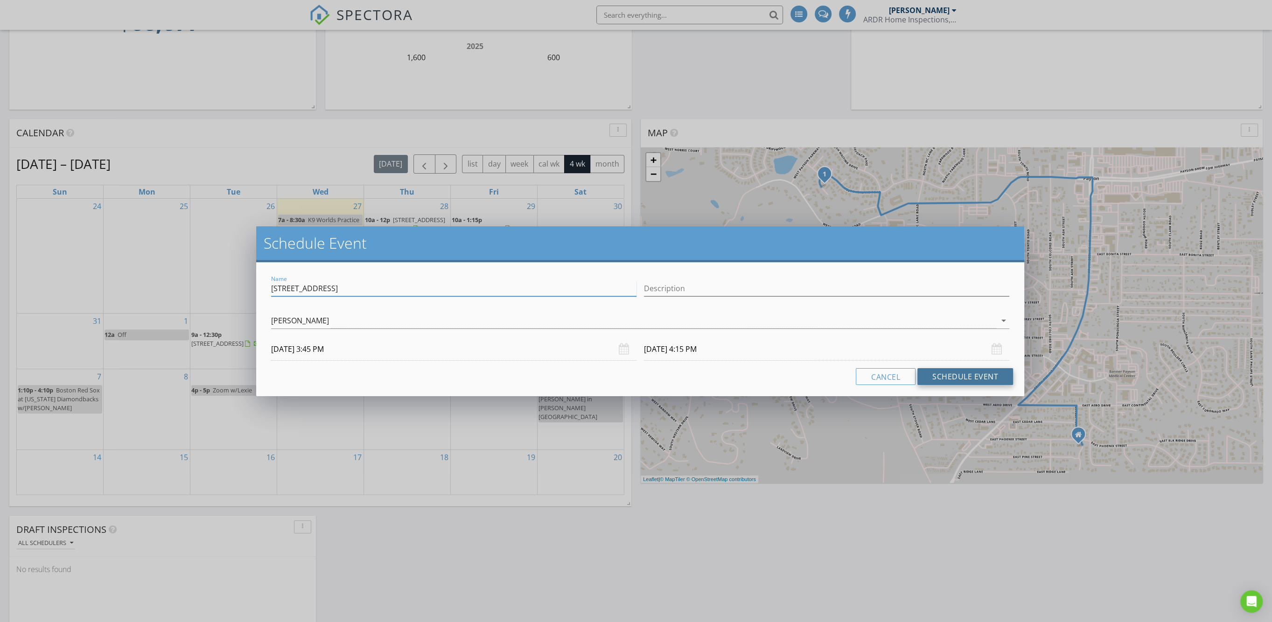
type input "[STREET_ADDRESS]"
click at [950, 377] on button "Schedule Event" at bounding box center [965, 376] width 96 height 17
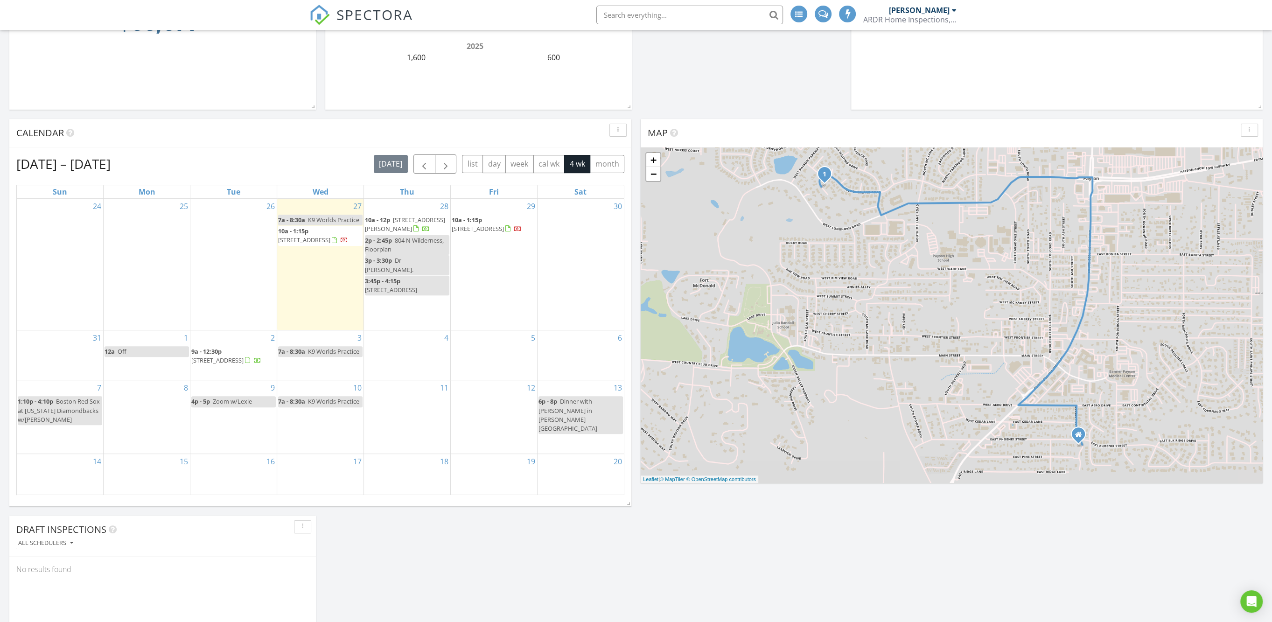
drag, startPoint x: 402, startPoint y: 310, endPoint x: 379, endPoint y: 308, distance: 23.4
click at [374, 300] on div "28 10a - 12p [STREET_ADDRESS][PERSON_NAME] 2p - 2:45p [GEOGRAPHIC_DATA], Floorp…" at bounding box center [407, 264] width 86 height 131
click at [400, 277] on link "Event" at bounding box center [406, 275] width 48 height 15
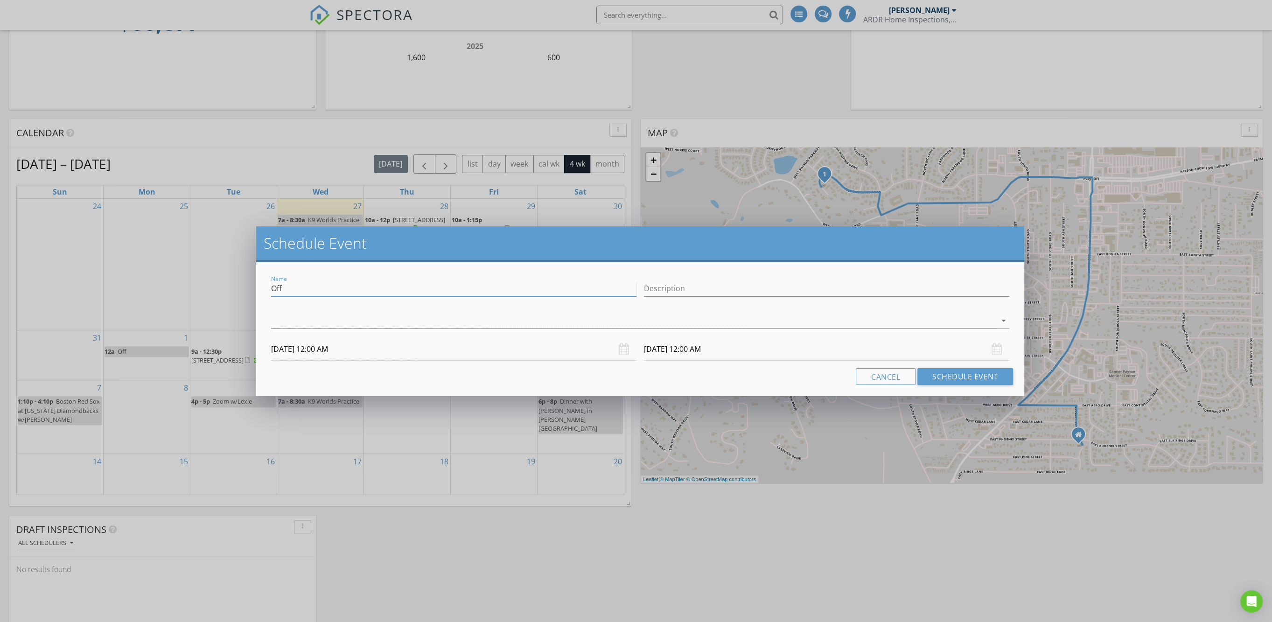
drag, startPoint x: 289, startPoint y: 287, endPoint x: 269, endPoint y: 287, distance: 20.5
click at [269, 287] on div "Name Off" at bounding box center [453, 289] width 373 height 32
type input "[STREET_ADDRESS]"
click at [349, 314] on div at bounding box center [633, 320] width 725 height 15
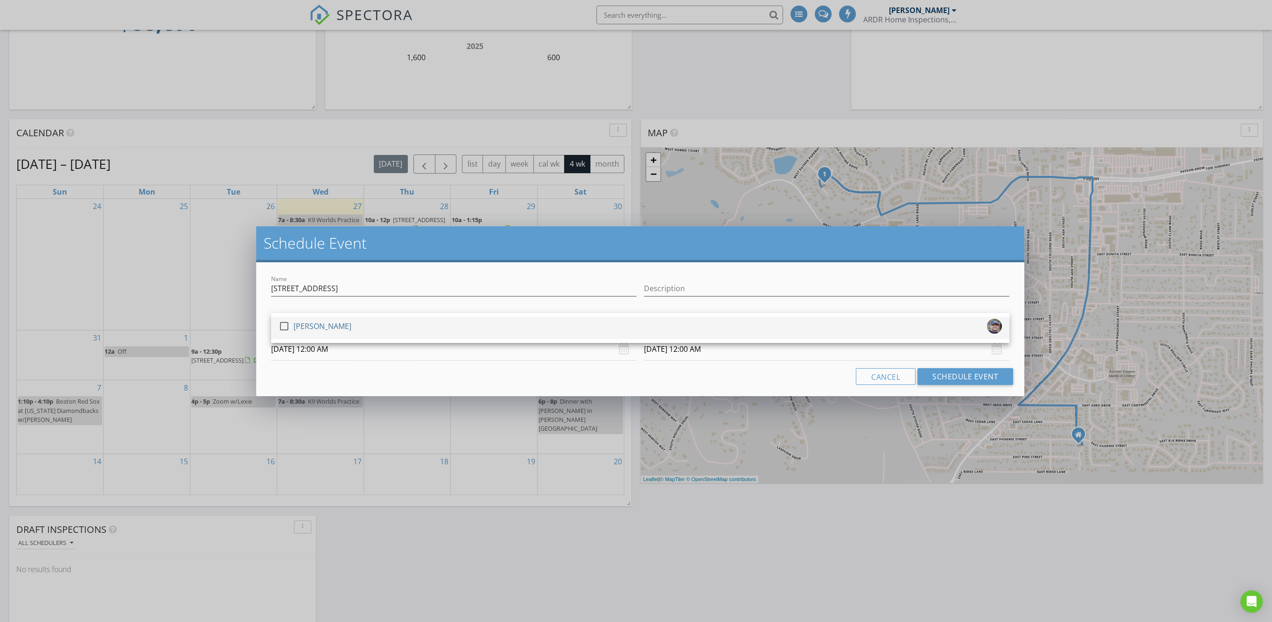
click at [282, 323] on div at bounding box center [284, 326] width 16 height 16
click at [325, 352] on input "[DATE] 12:00 AM" at bounding box center [453, 349] width 365 height 23
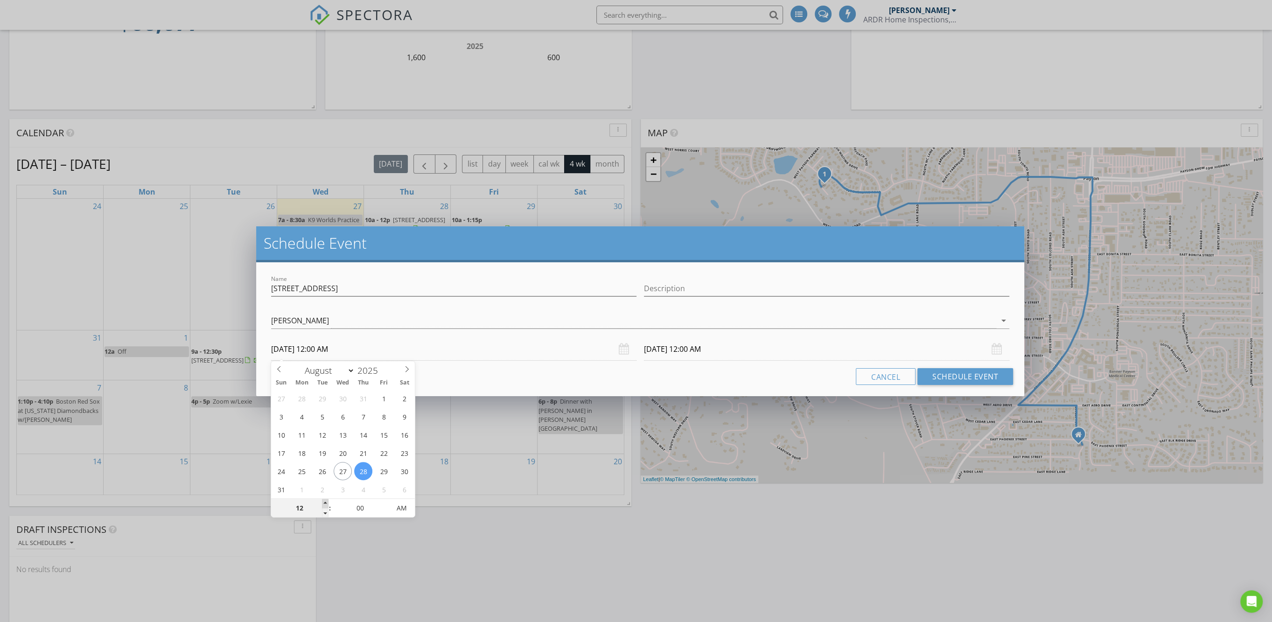
type input "01"
type input "[DATE] 1:00 AM"
click at [326, 503] on span at bounding box center [325, 503] width 7 height 9
type input "02"
type input "[DATE] 2:00 AM"
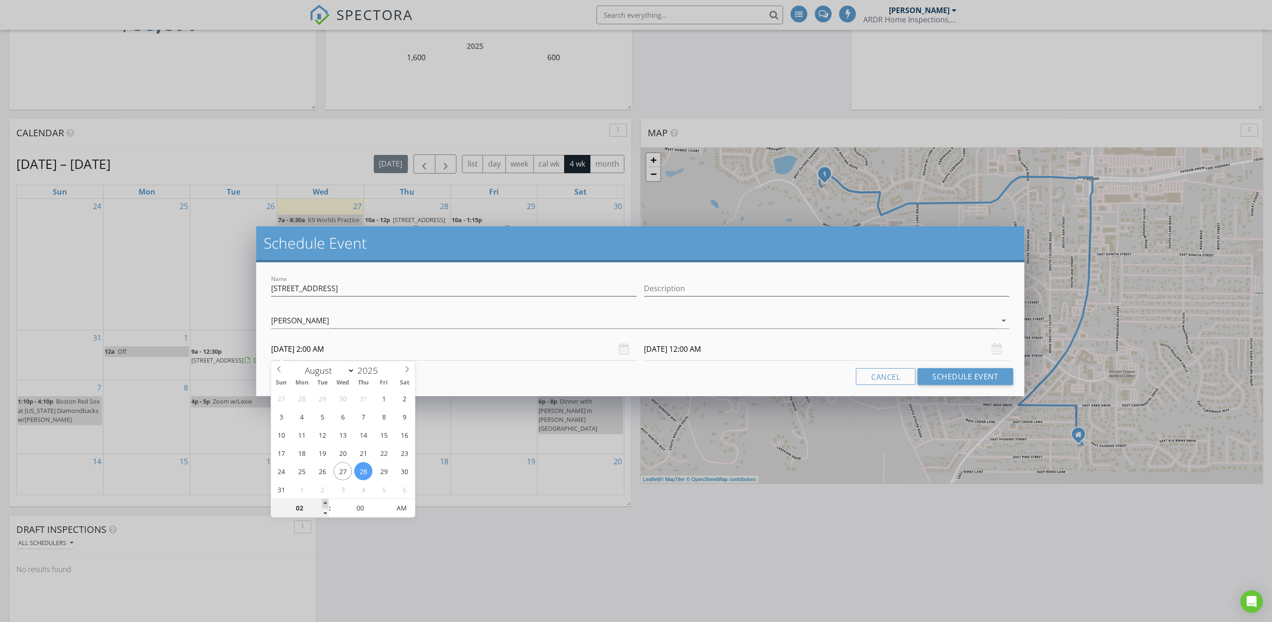
click at [326, 503] on span at bounding box center [325, 503] width 7 height 9
type input "03"
type input "[DATE] 3:00 AM"
click at [326, 503] on span at bounding box center [325, 503] width 7 height 9
type input "04"
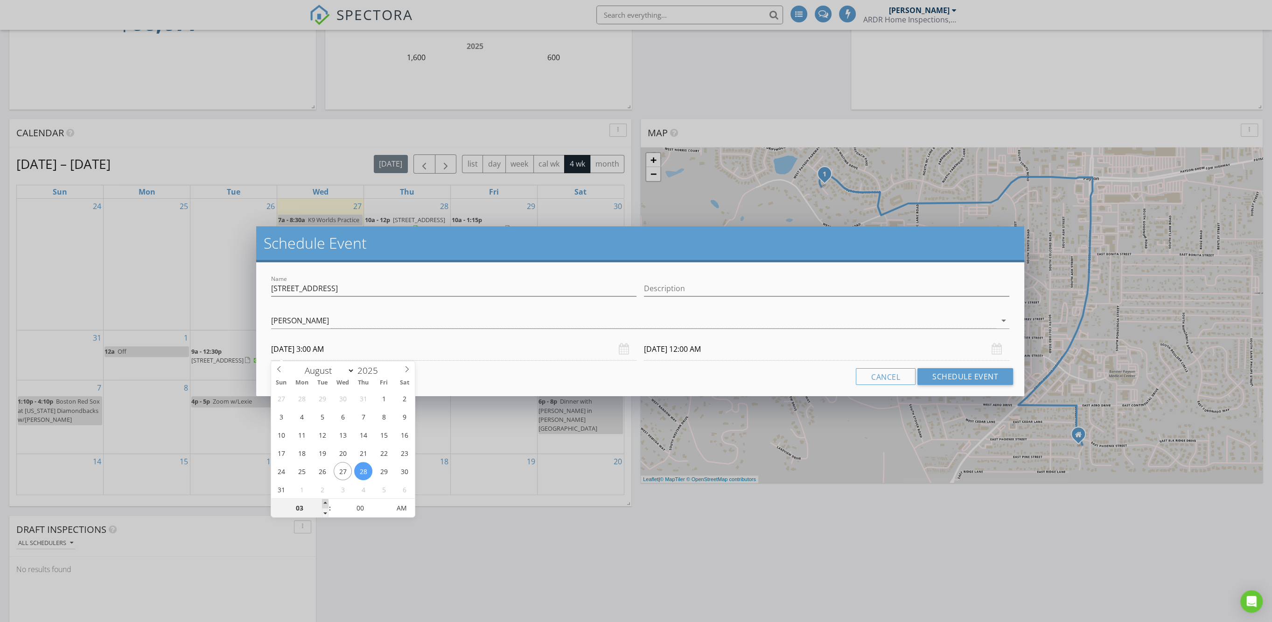
type input "[DATE] 4:00 AM"
click at [326, 503] on span at bounding box center [325, 503] width 7 height 9
type input "[DATE] 4:00 AM"
type input "05"
type input "[DATE] 4:05 AM"
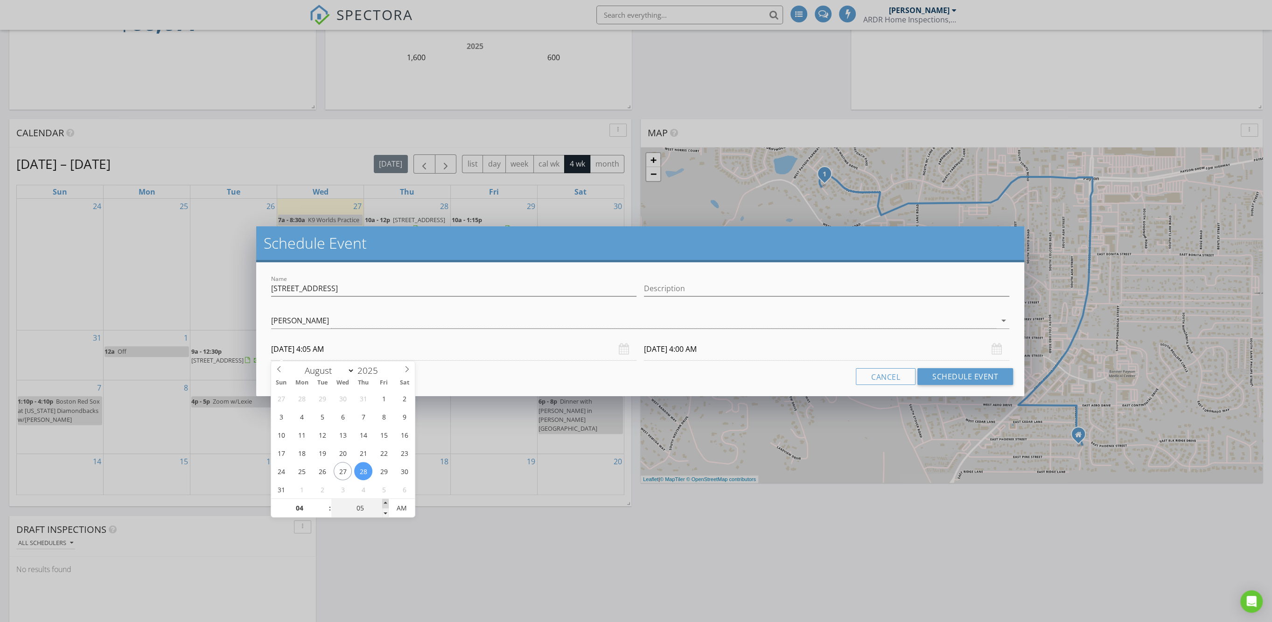
click at [384, 501] on span at bounding box center [385, 503] width 7 height 9
type input "10"
type input "[DATE] 4:10 AM"
click at [384, 501] on span at bounding box center [385, 503] width 7 height 9
type input "15"
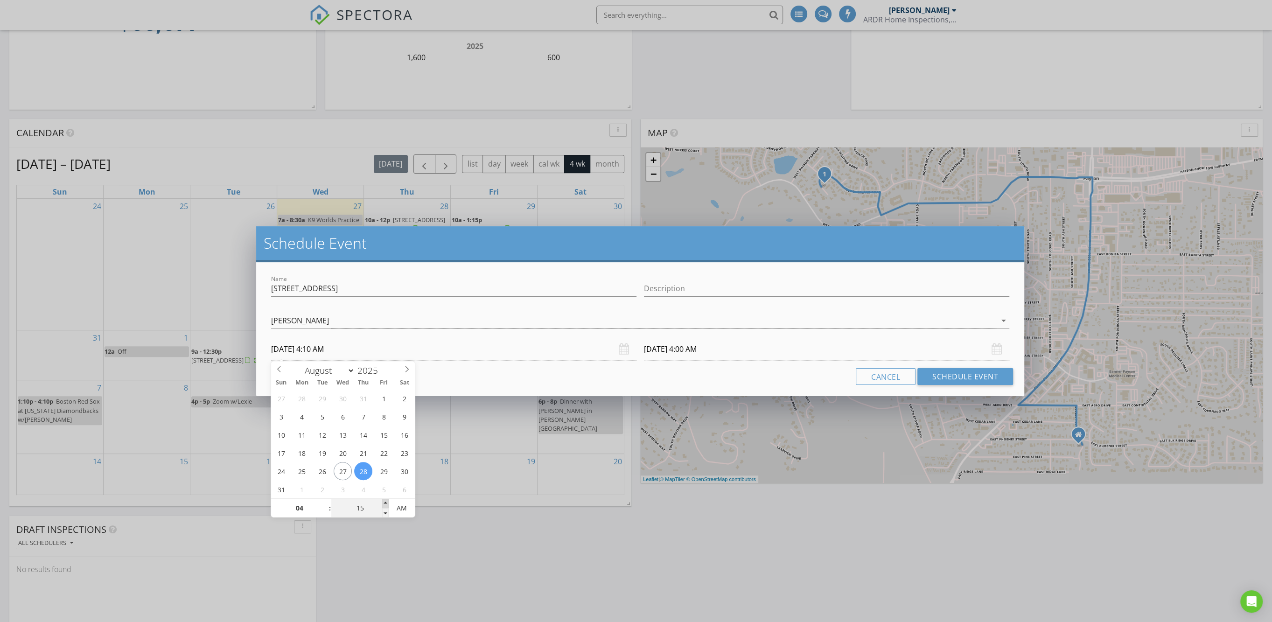
type input "[DATE] 4:15 AM"
click at [384, 501] on span at bounding box center [385, 503] width 7 height 9
type input "20"
type input "[DATE] 4:20 AM"
click at [384, 501] on span at bounding box center [385, 503] width 7 height 9
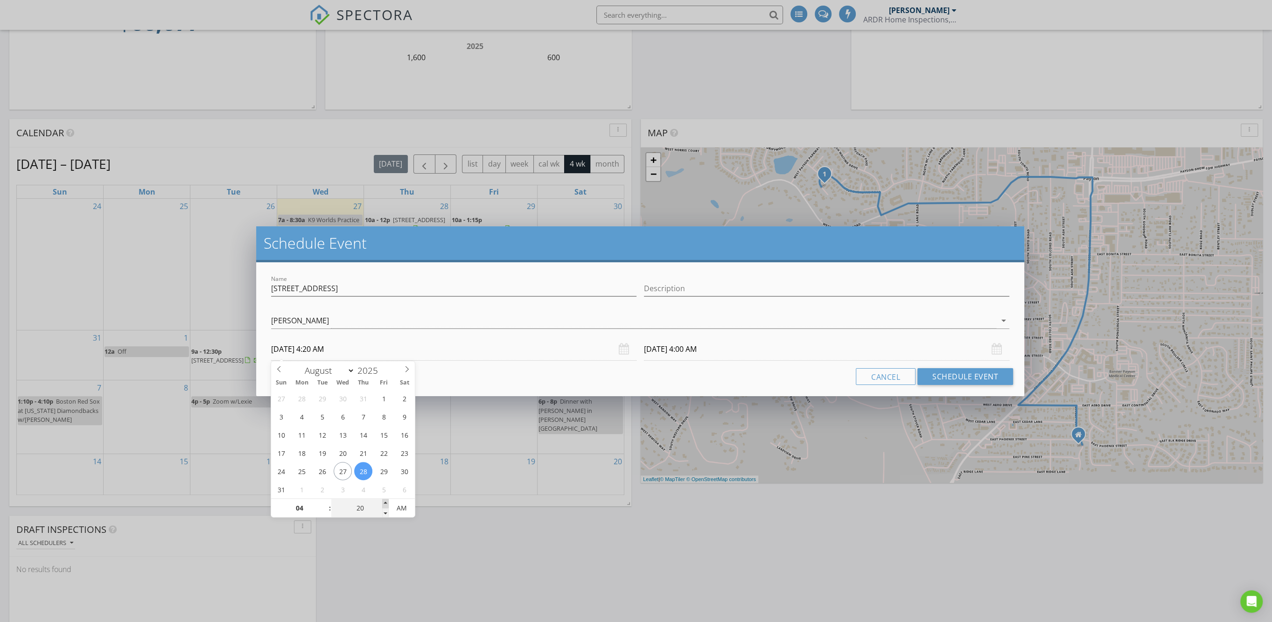
type input "25"
type input "[DATE] 4:25 AM"
click at [384, 501] on span at bounding box center [385, 503] width 7 height 9
type input "30"
type input "[DATE] 4:30 AM"
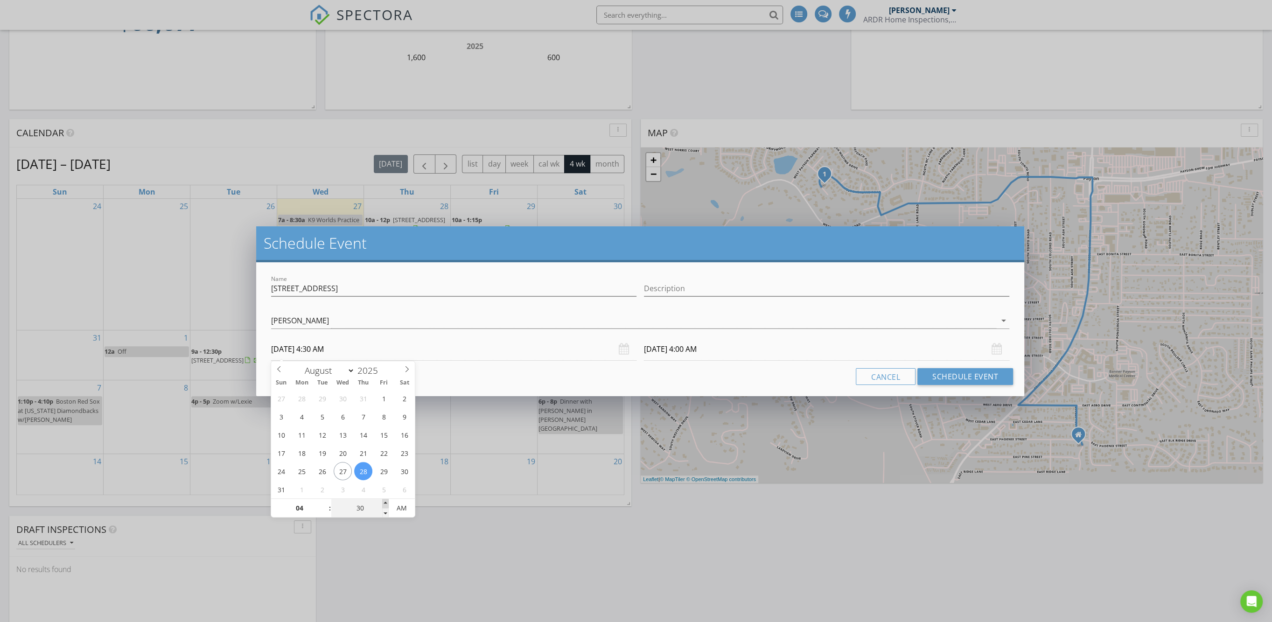
click at [384, 501] on span at bounding box center [385, 503] width 7 height 9
type input "35"
type input "[DATE] 4:35 AM"
click at [384, 501] on span at bounding box center [385, 503] width 7 height 9
type input "35"
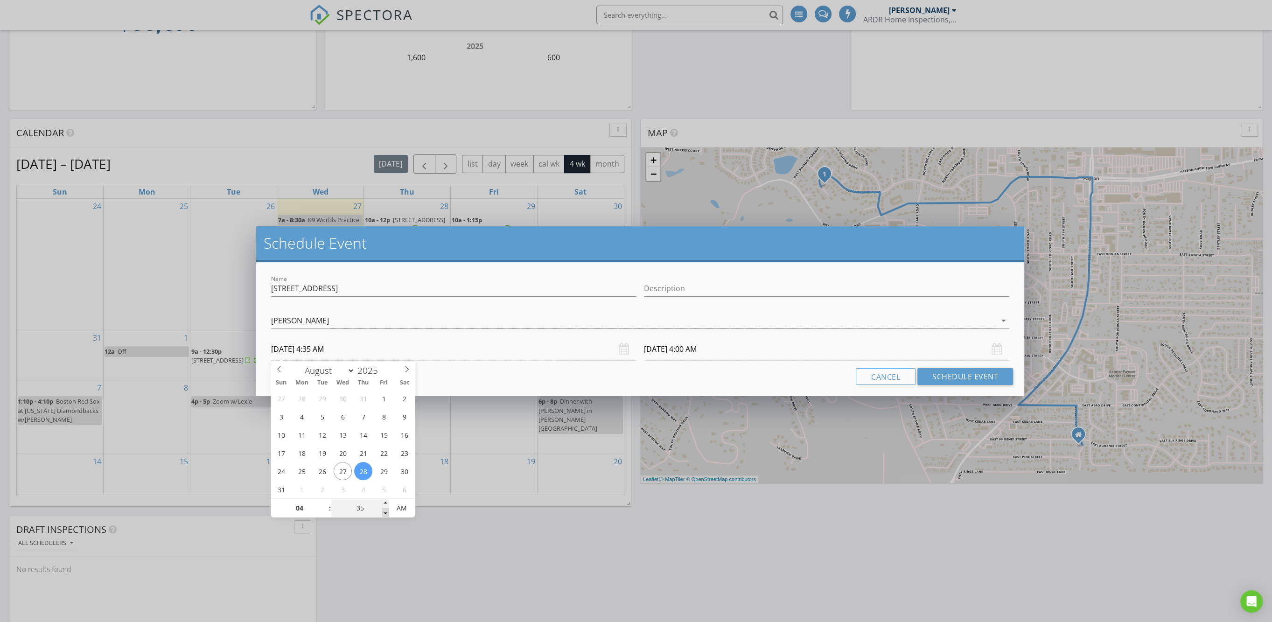
type input "[DATE] 4:35 AM"
type input "30"
type input "[DATE] 4:30 AM"
click at [386, 512] on span at bounding box center [385, 512] width 7 height 9
type input "30"
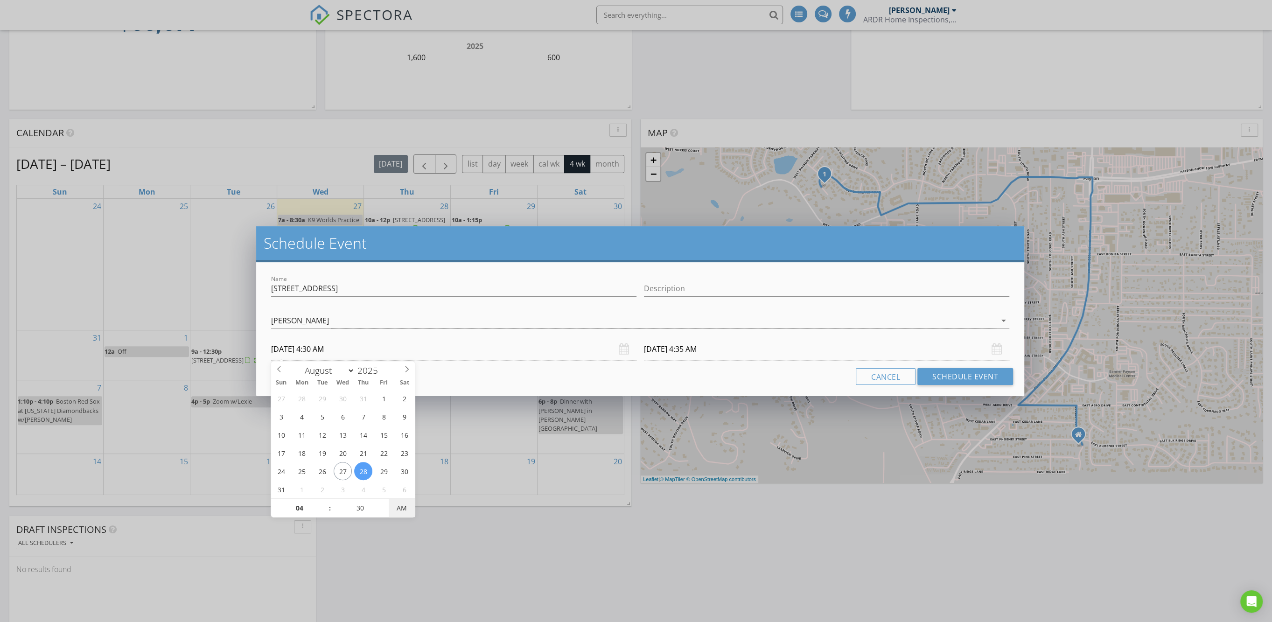
type input "[DATE] 4:30 AM"
type input "[DATE] 4:30 PM"
drag, startPoint x: 398, startPoint y: 508, endPoint x: 437, endPoint y: 506, distance: 38.3
click at [398, 508] on span "AM" at bounding box center [402, 508] width 26 height 19
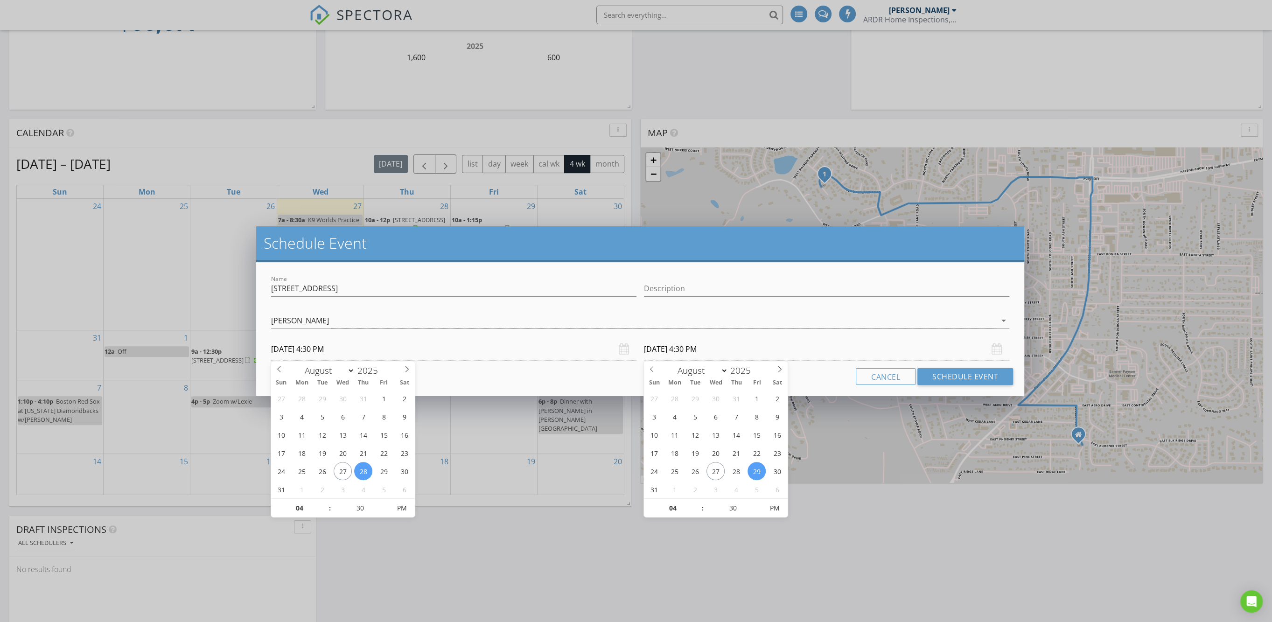
drag, startPoint x: 699, startPoint y: 345, endPoint x: 703, endPoint y: 351, distance: 7.8
click at [698, 345] on input "[DATE] 4:30 PM" at bounding box center [826, 349] width 365 height 23
type input "[DATE] 4:30 PM"
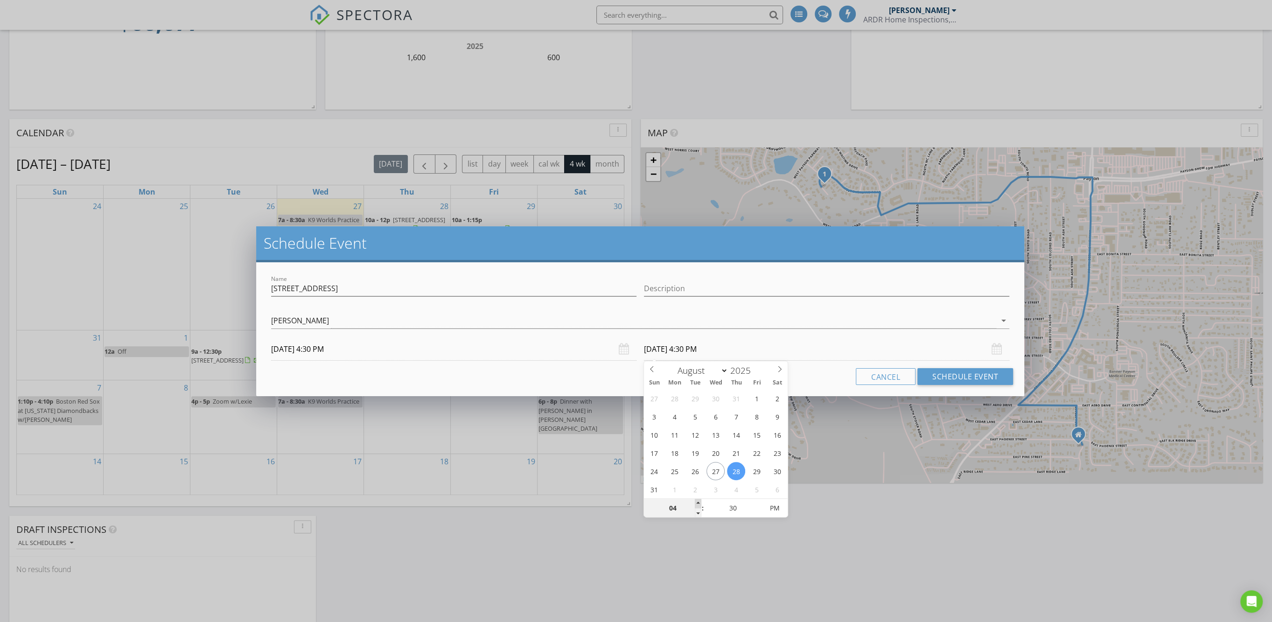
type input "05"
type input "[DATE] 5:30 PM"
click at [696, 503] on span at bounding box center [698, 503] width 7 height 9
type input "25"
type input "[DATE] 5:25 PM"
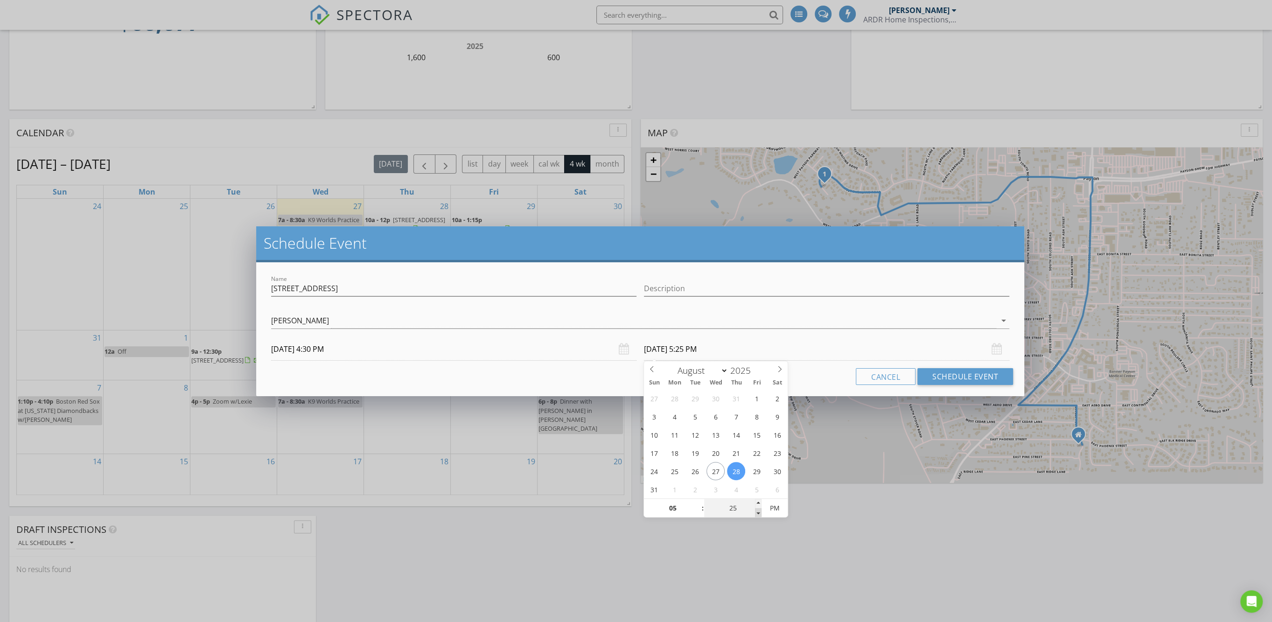
click at [758, 510] on span at bounding box center [758, 512] width 7 height 9
type input "20"
type input "[DATE] 5:20 PM"
click at [758, 510] on span at bounding box center [758, 512] width 7 height 9
type input "15"
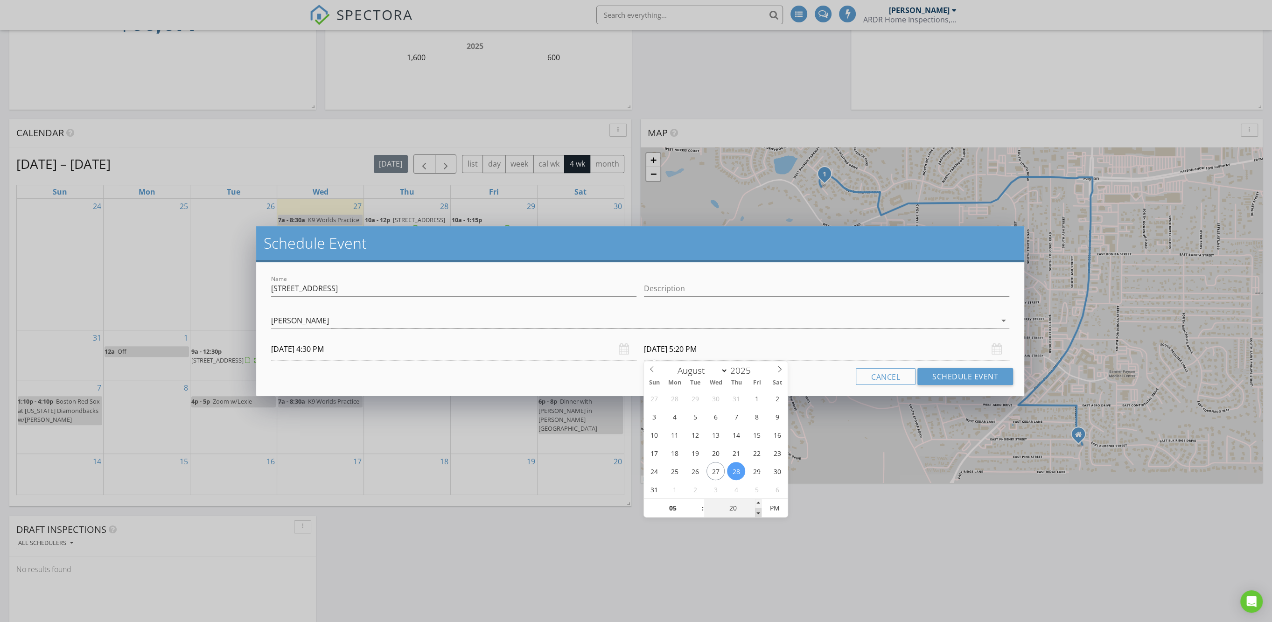
type input "[DATE] 5:15 PM"
click at [758, 510] on span at bounding box center [758, 512] width 7 height 9
type input "10"
type input "[DATE] 5:10 PM"
click at [758, 510] on span at bounding box center [758, 512] width 7 height 9
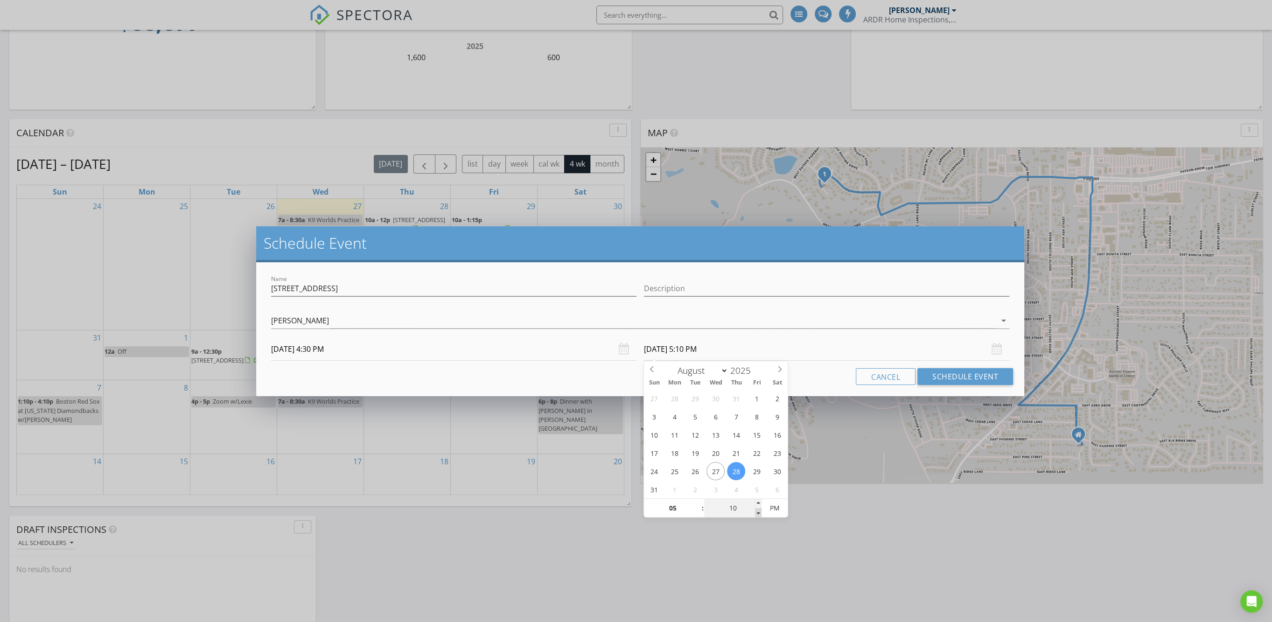
type input "05"
type input "[DATE] 5:05 PM"
click at [758, 510] on span at bounding box center [758, 512] width 7 height 9
type input "00"
type input "[DATE] 5:00 PM"
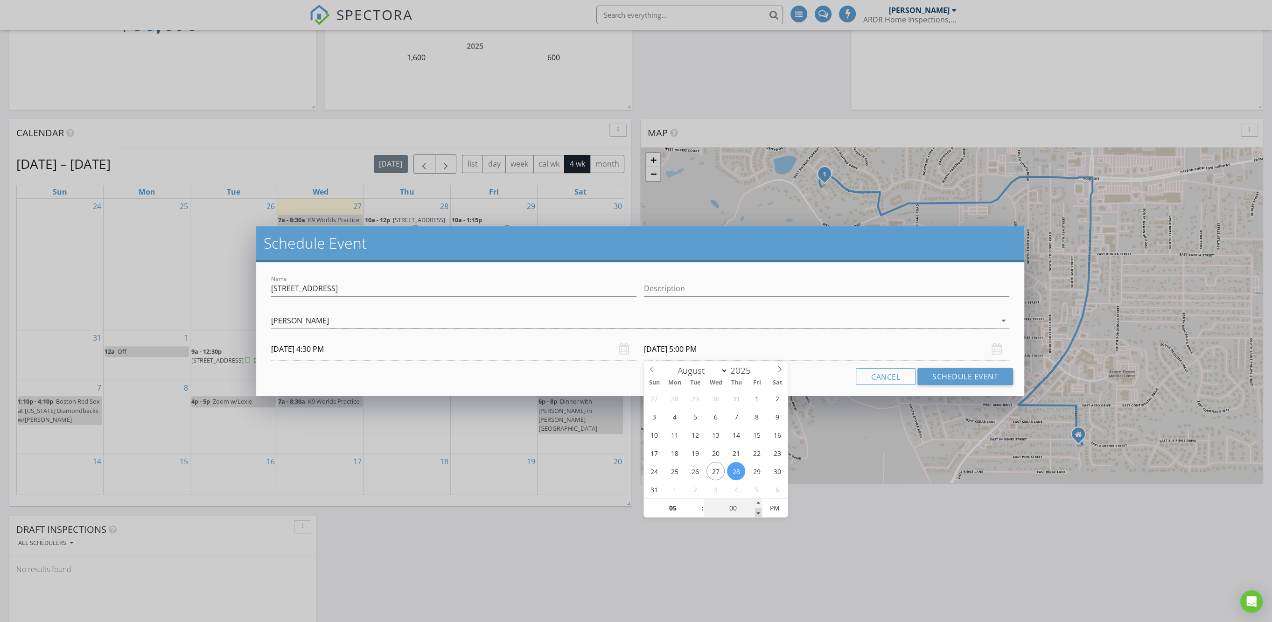
click at [758, 510] on span at bounding box center [758, 512] width 7 height 9
click at [964, 375] on button "Schedule Event" at bounding box center [965, 376] width 96 height 17
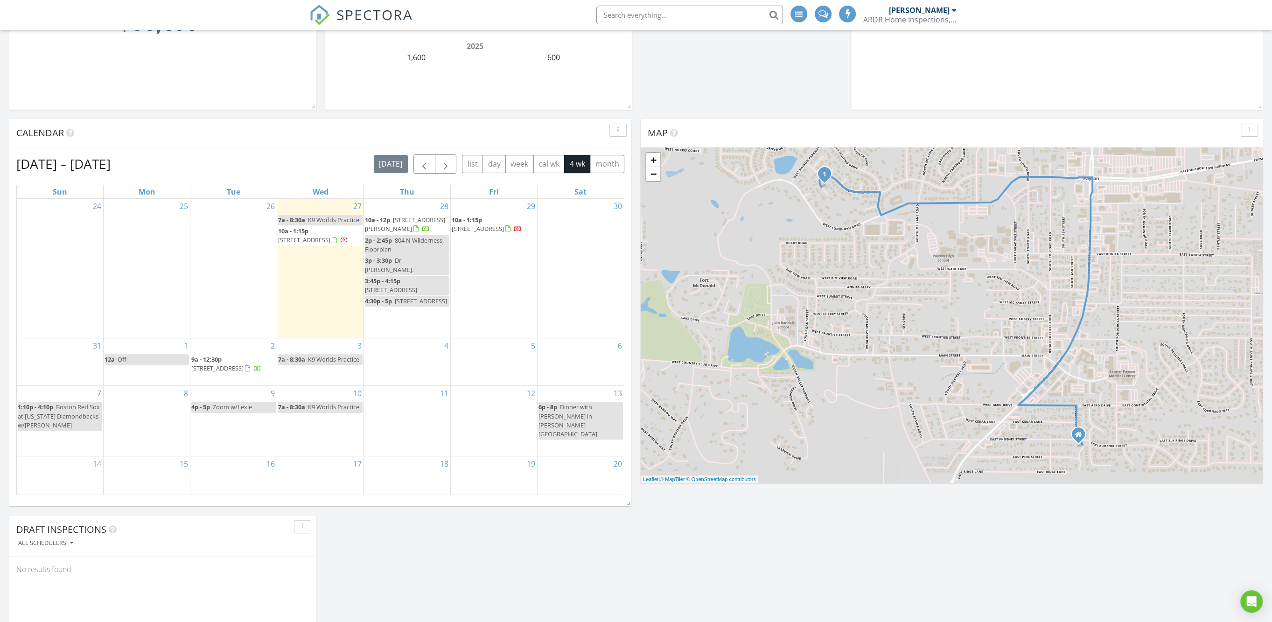
click at [668, 536] on div "[DATE] [PERSON_NAME] 7:00 am K9 Worlds Practice [PERSON_NAME] 10:00 am [STREET_…" at bounding box center [636, 569] width 1272 height 1479
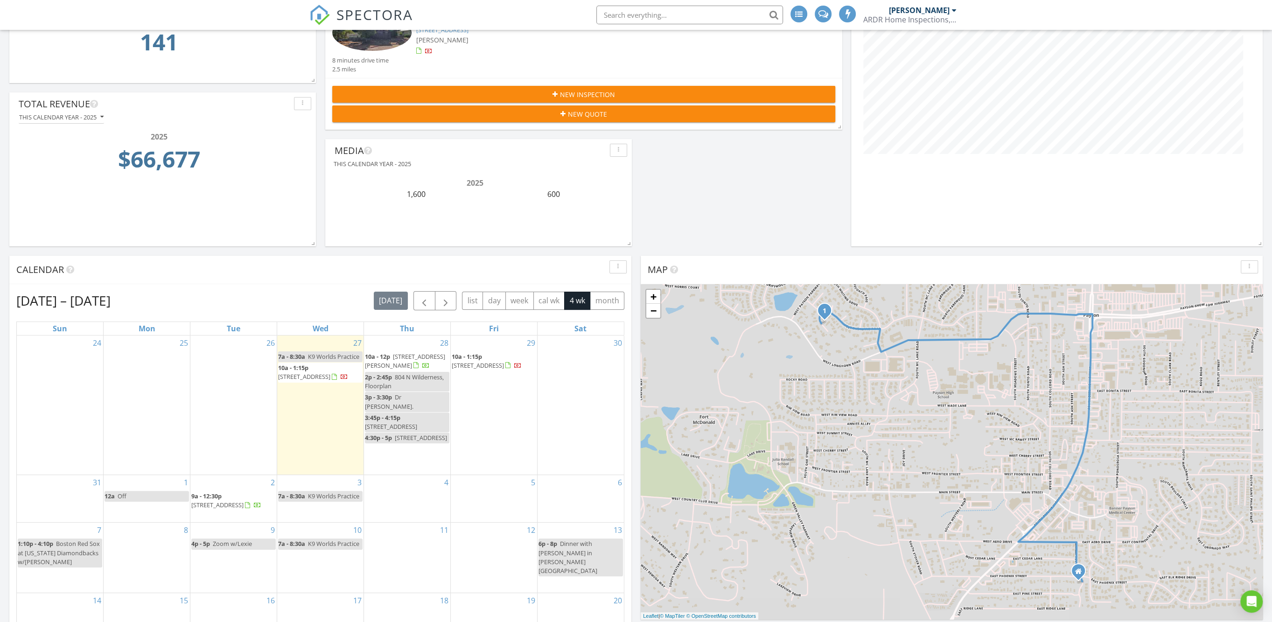
scroll to position [0, 0]
